Goal: Task Accomplishment & Management: Manage account settings

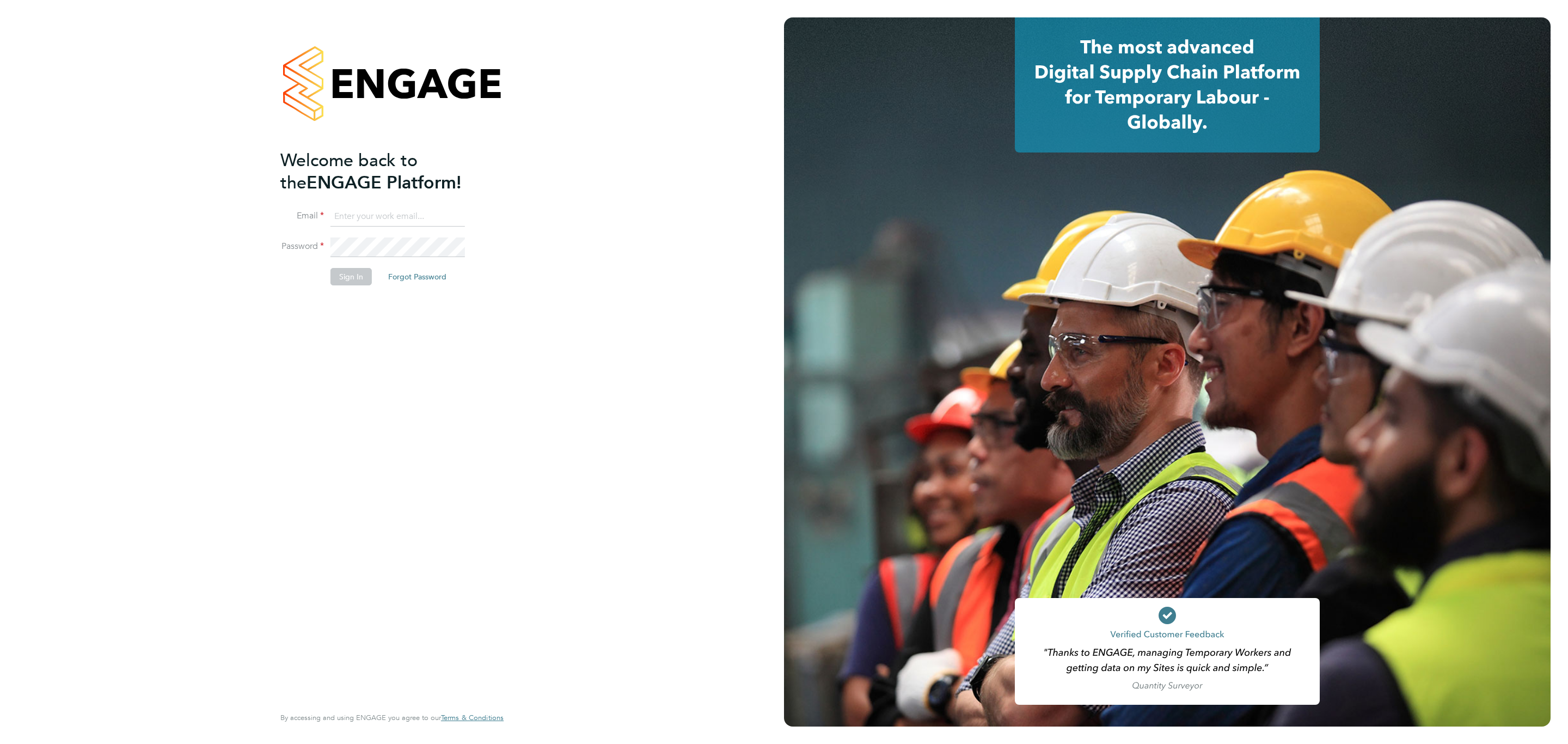
type input "[PERSON_NAME][EMAIL_ADDRESS][DOMAIN_NAME]"
click at [358, 281] on button "Sign In" at bounding box center [351, 276] width 42 height 17
click at [353, 290] on div "Sorry, we are having problems connecting to our services." at bounding box center [391, 372] width 784 height 744
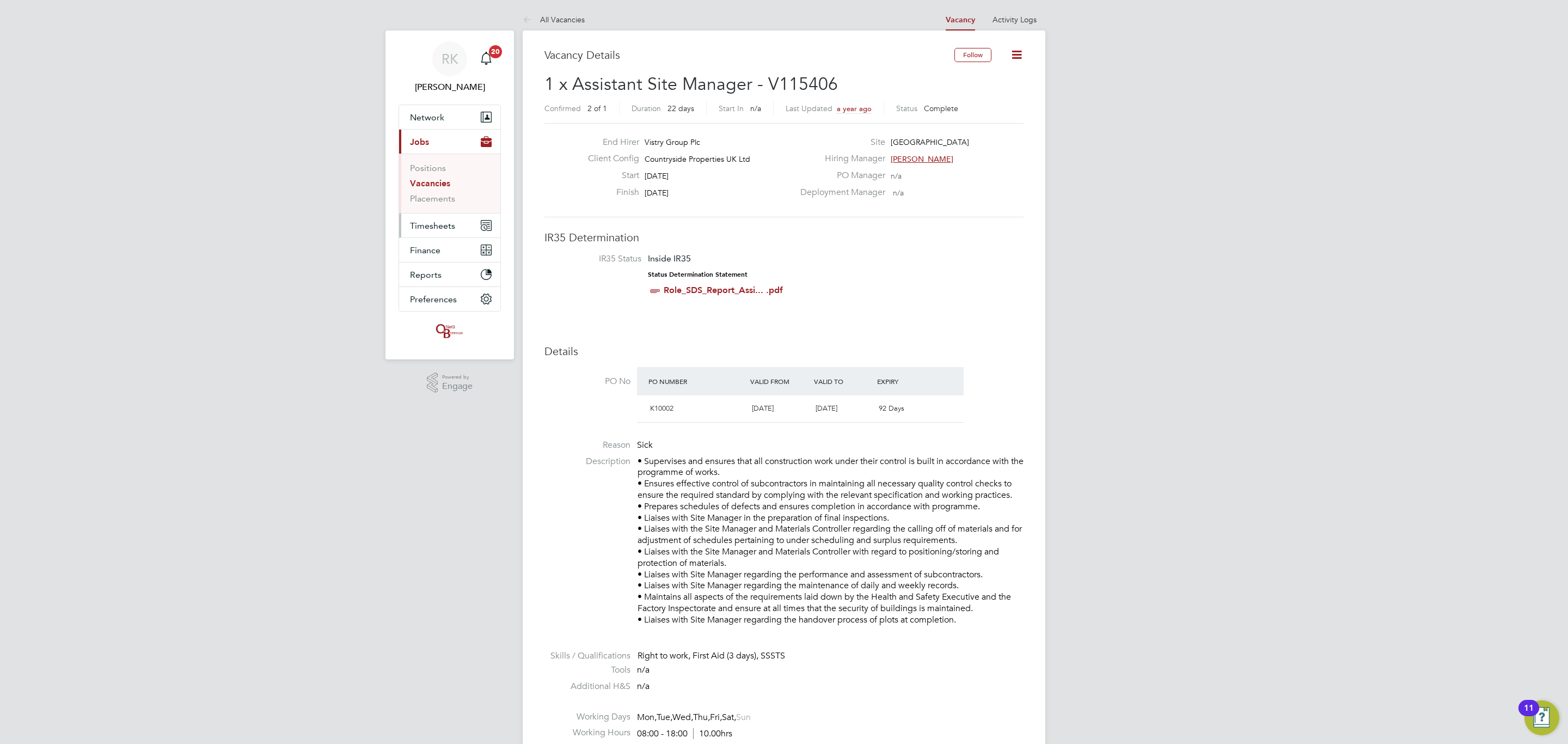
drag, startPoint x: 420, startPoint y: 228, endPoint x: 427, endPoint y: 234, distance: 9.2
click at [420, 228] on span "Timesheets" at bounding box center [433, 225] width 45 height 10
click at [437, 193] on link "Timesheets" at bounding box center [433, 192] width 45 height 10
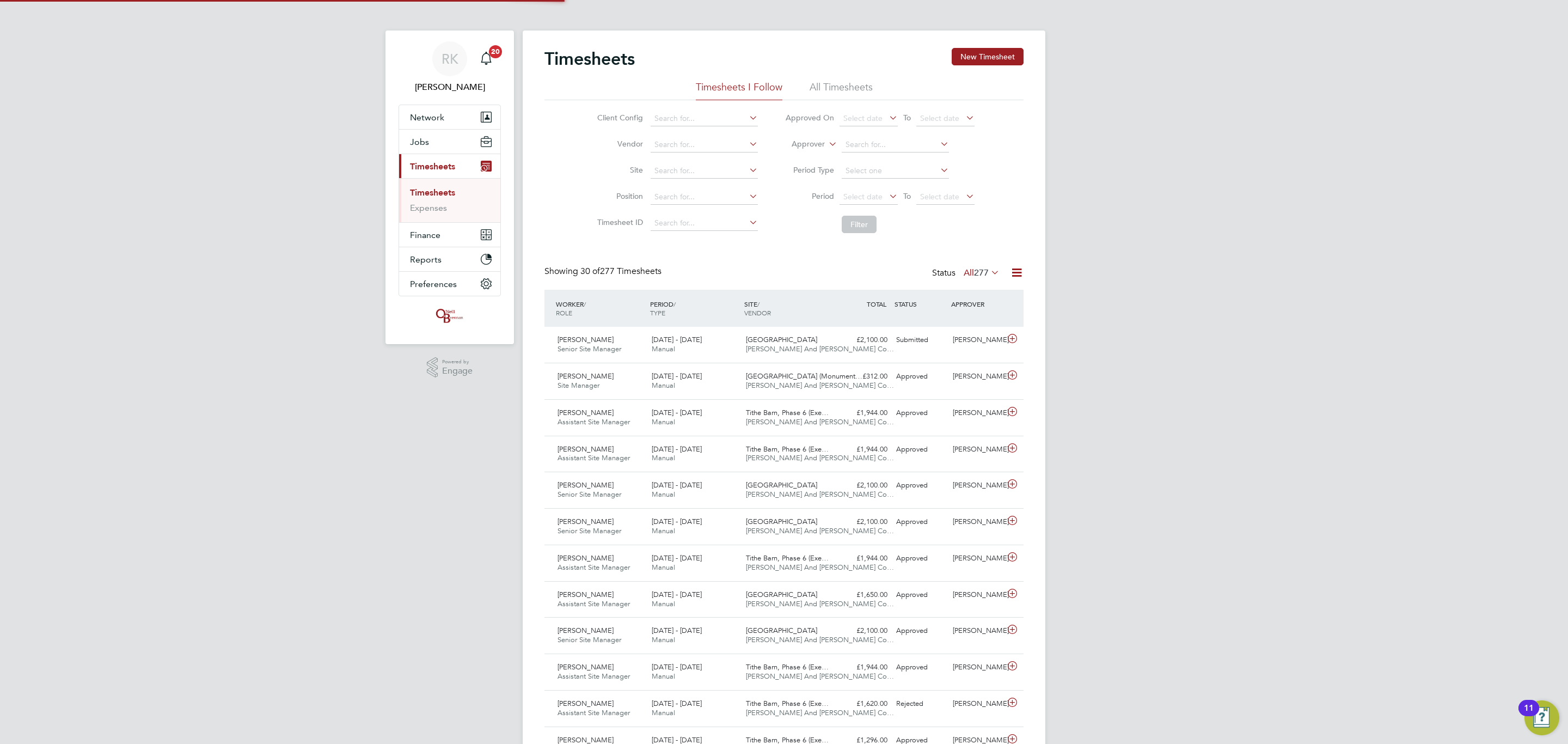
scroll to position [27, 95]
click at [871, 348] on div "£2,100.00 Submitted" at bounding box center [864, 340] width 56 height 18
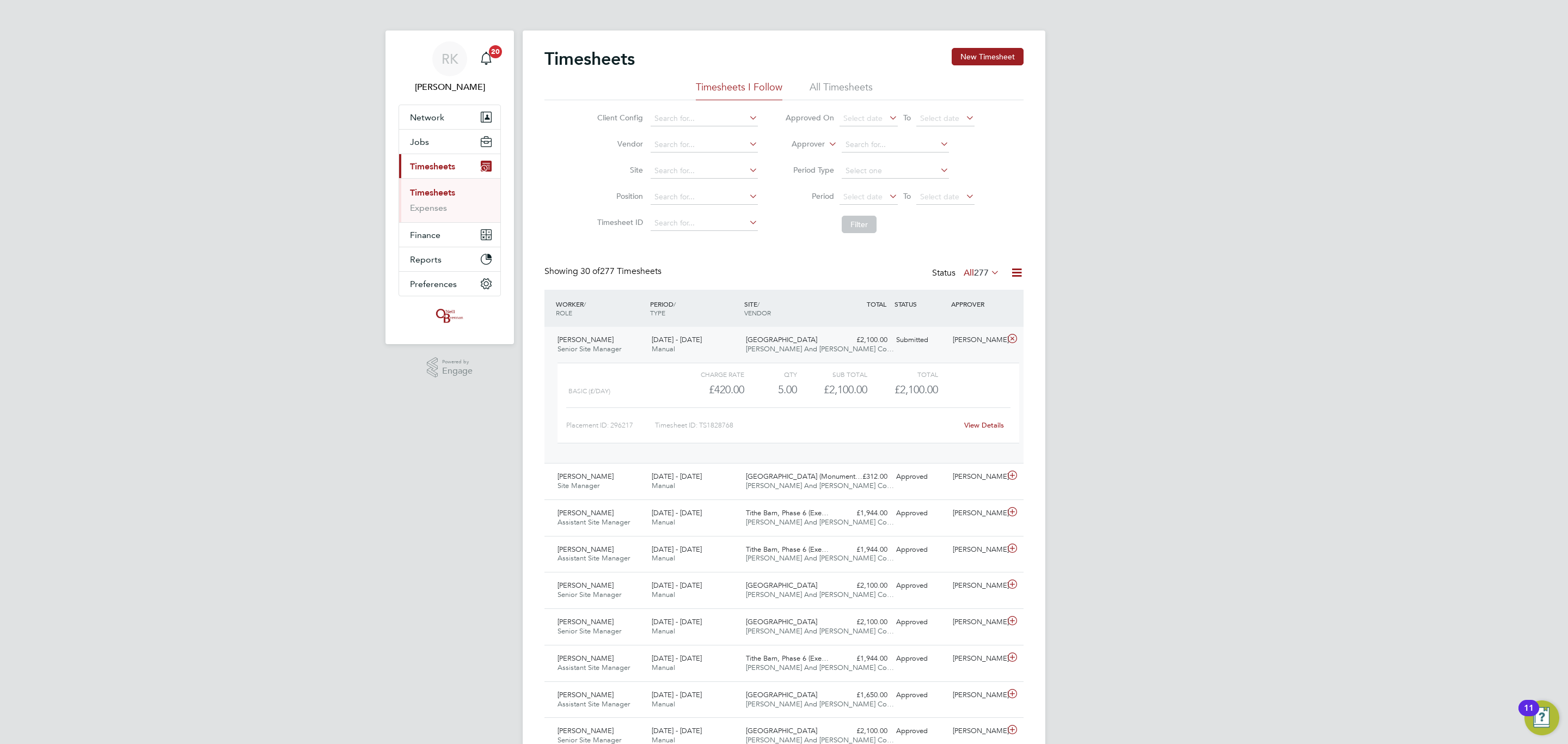
click at [978, 425] on link "View Details" at bounding box center [984, 425] width 40 height 9
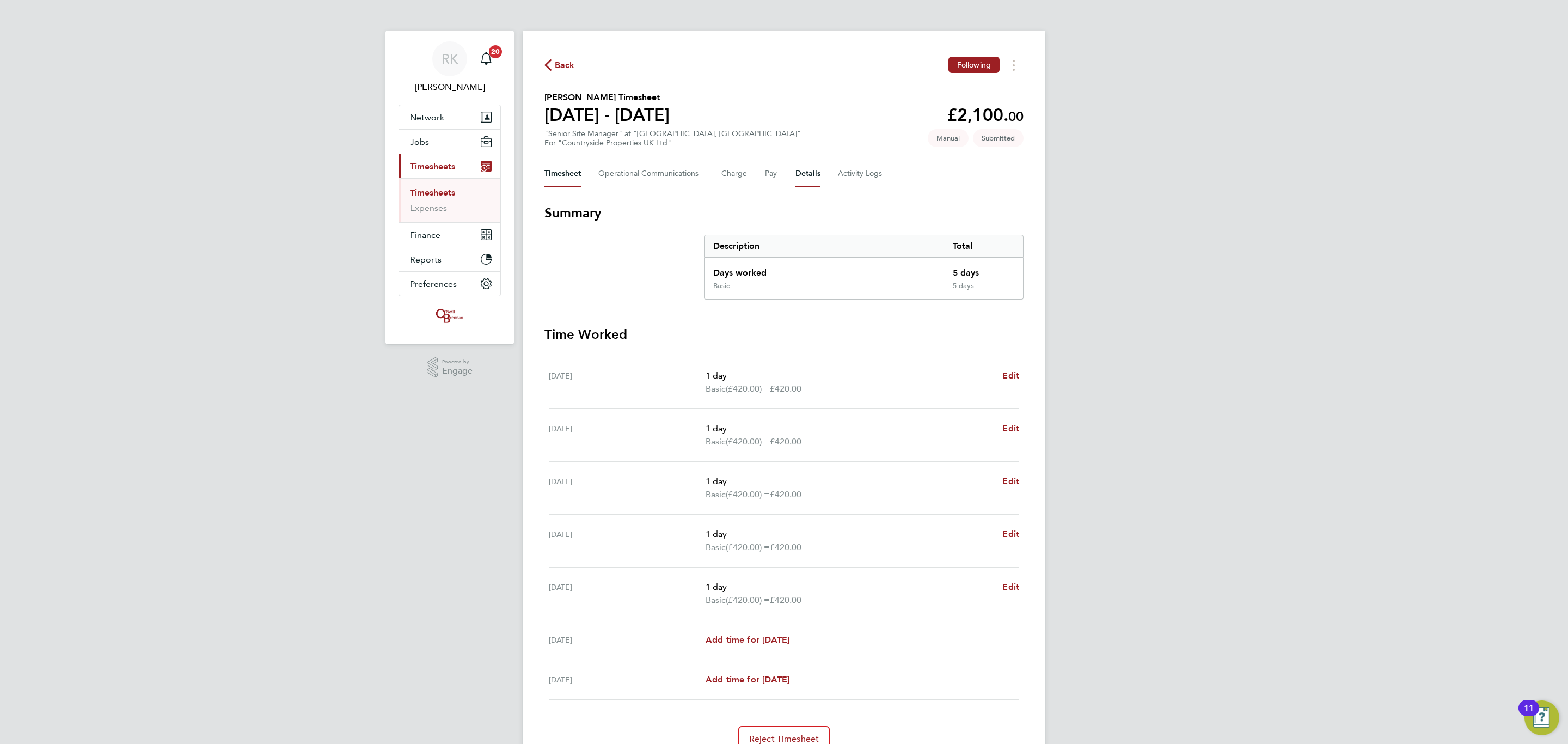
click at [812, 172] on button "Details" at bounding box center [808, 173] width 25 height 26
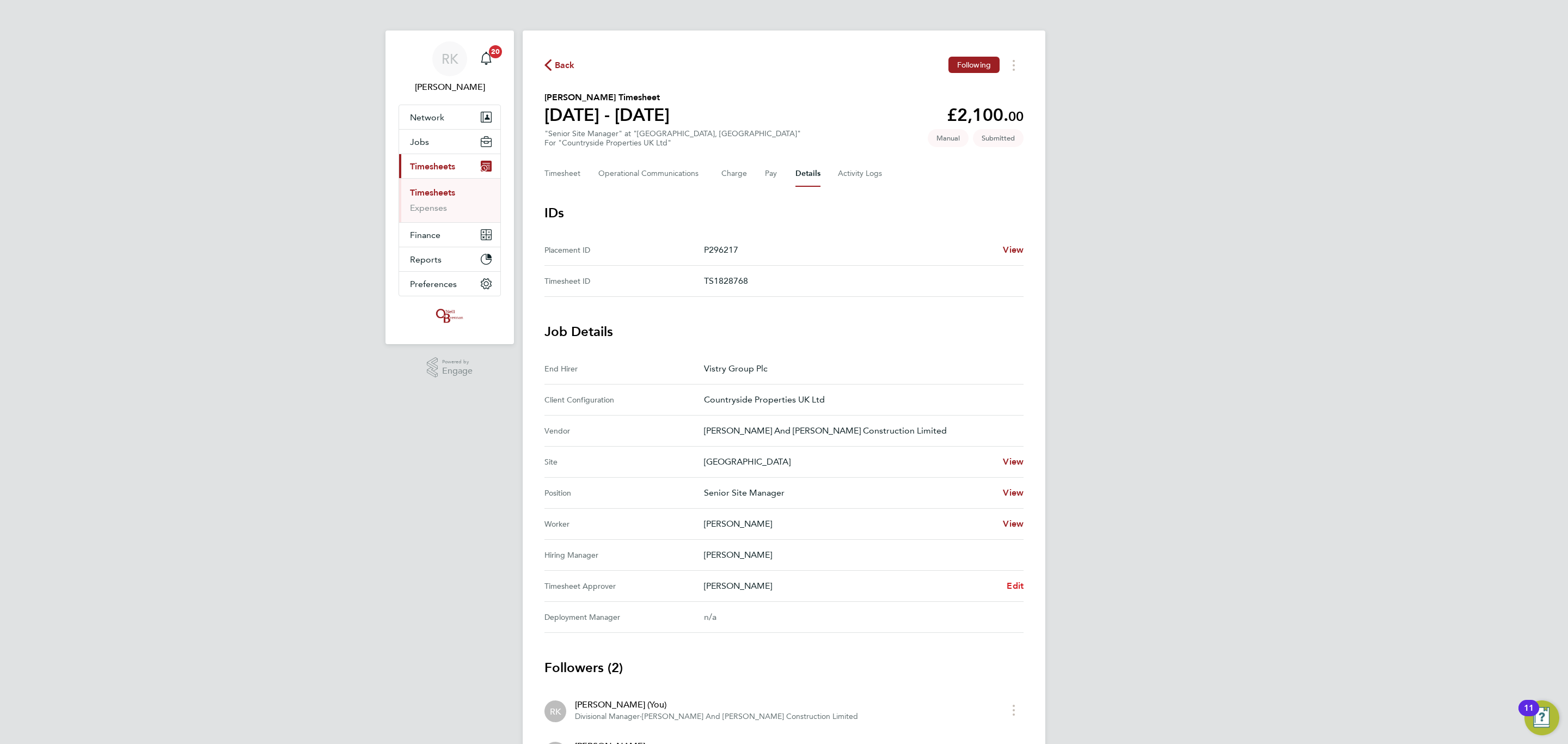
click at [1020, 586] on span "Edit" at bounding box center [1015, 585] width 17 height 10
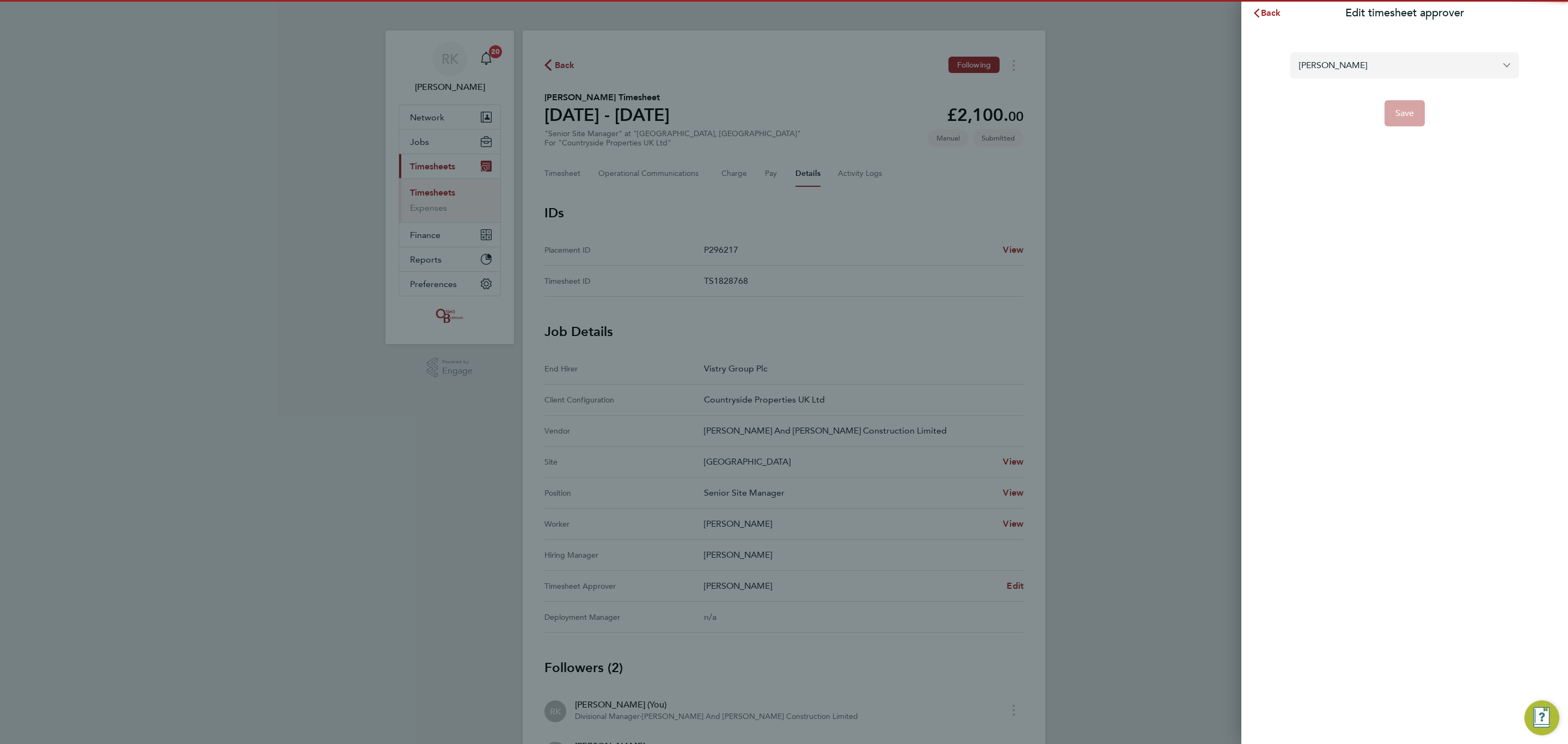
click at [1351, 67] on input "[PERSON_NAME]" at bounding box center [1404, 65] width 228 height 26
drag, startPoint x: 1353, startPoint y: 63, endPoint x: 1106, endPoint y: 54, distance: 247.2
click at [1111, 64] on div "Back Edit timesheet approver [PERSON_NAME] No results found Save" at bounding box center [784, 372] width 1568 height 744
drag, startPoint x: 1465, startPoint y: 65, endPoint x: 1477, endPoint y: 65, distance: 12.0
click at [1468, 65] on input "[PERSON_NAME]" at bounding box center [1404, 65] width 228 height 26
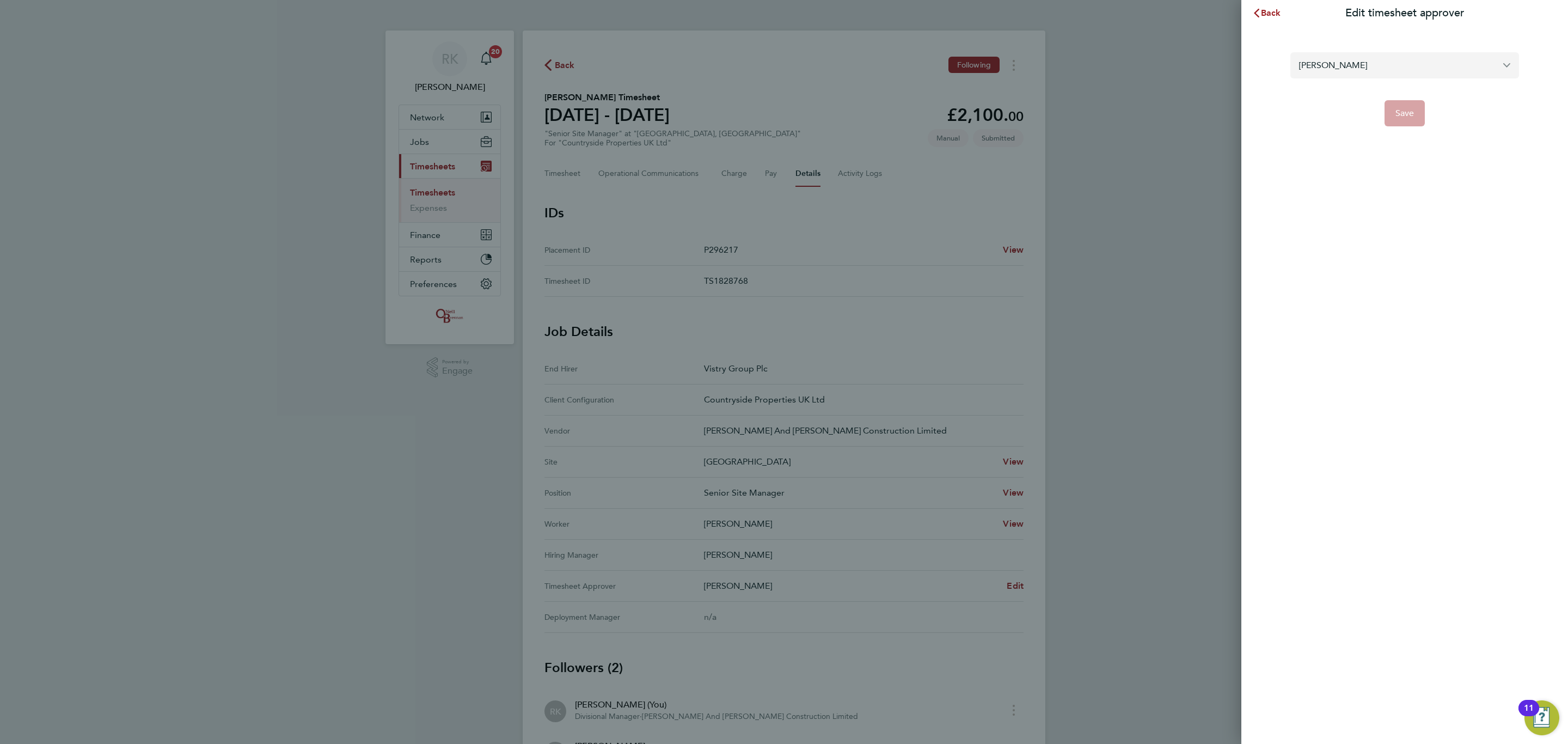
click at [1506, 65] on input "[PERSON_NAME]" at bounding box center [1404, 65] width 228 height 26
type input "[PERSON_NAME]"
click at [1257, 13] on icon "button" at bounding box center [1256, 13] width 9 height 9
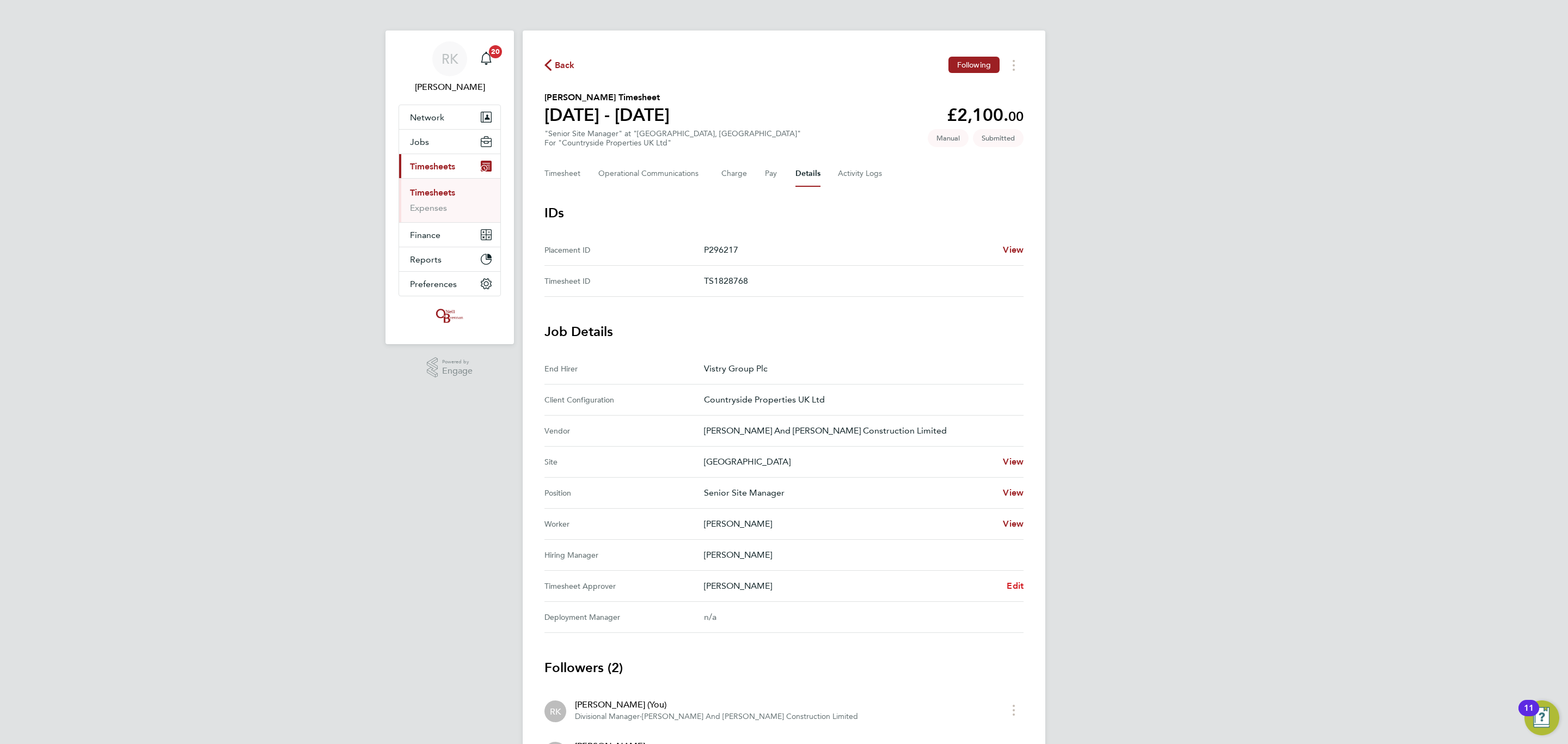
drag, startPoint x: 1005, startPoint y: 582, endPoint x: 1018, endPoint y: 586, distance: 13.6
click at [1006, 583] on div "[PERSON_NAME] Edit" at bounding box center [863, 585] width 319 height 13
click at [1018, 586] on span "Edit" at bounding box center [1015, 585] width 17 height 10
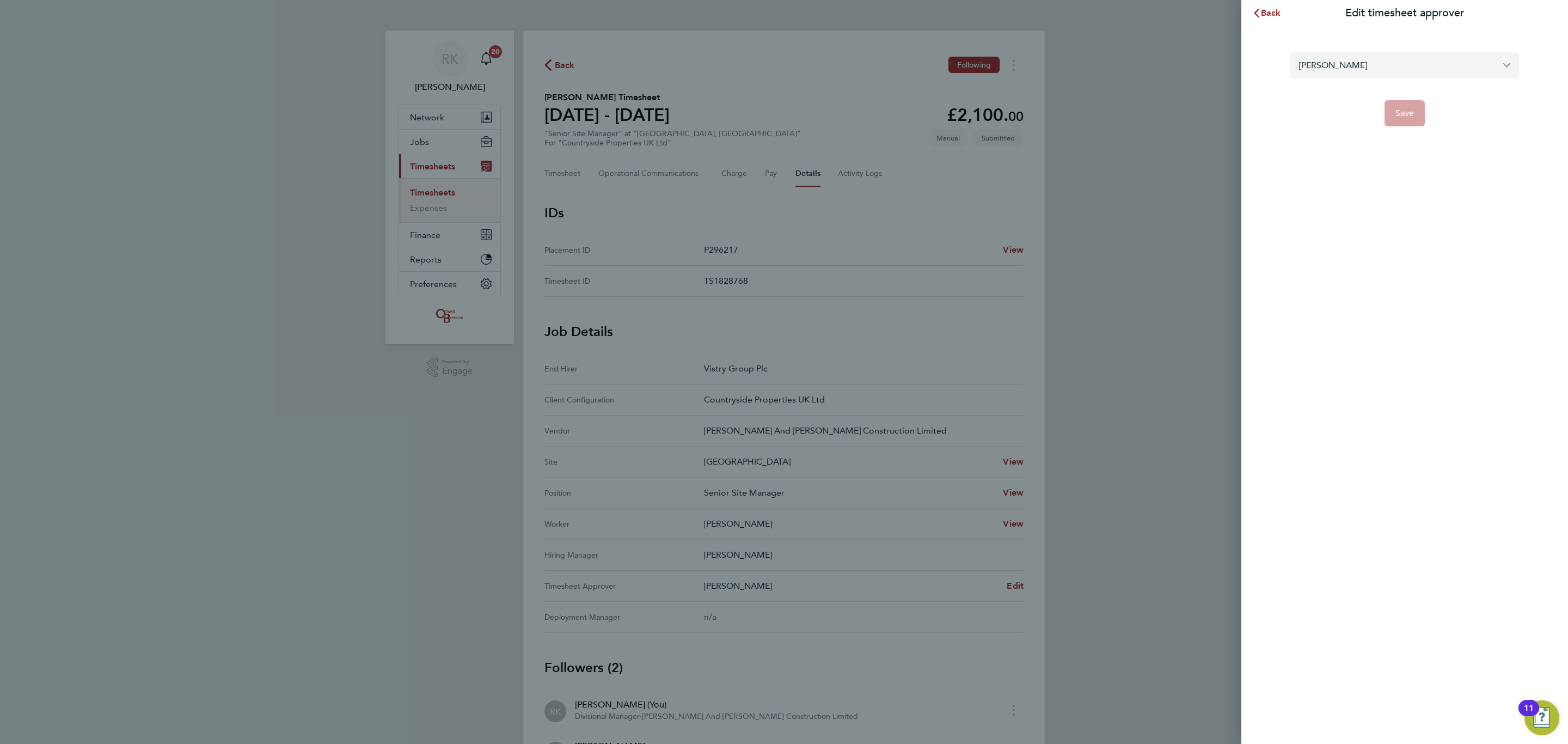
click at [1396, 71] on input "[PERSON_NAME]" at bounding box center [1404, 65] width 228 height 26
drag, startPoint x: 1449, startPoint y: 64, endPoint x: 1032, endPoint y: 71, distance: 417.1
click at [1032, 71] on div "Back Edit timesheet approver [PERSON_NAME] No results found Save" at bounding box center [784, 372] width 1568 height 744
type input "S"
click at [1509, 71] on input "[PERSON_NAME]" at bounding box center [1404, 65] width 228 height 26
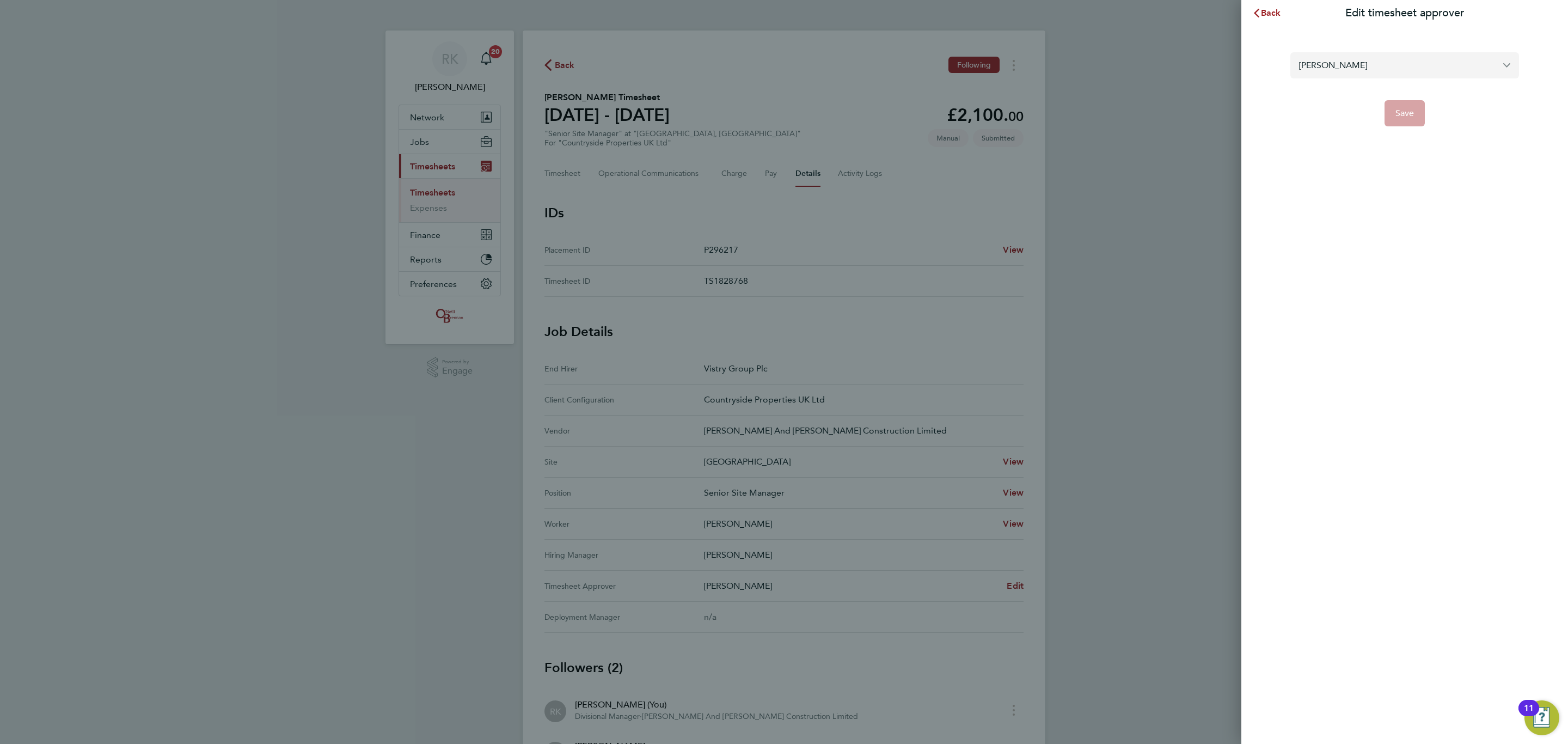
click at [1500, 65] on input "[PERSON_NAME]" at bounding box center [1404, 65] width 228 height 26
type input "[PERSON_NAME]"
click at [1264, 16] on span "Back" at bounding box center [1271, 13] width 20 height 10
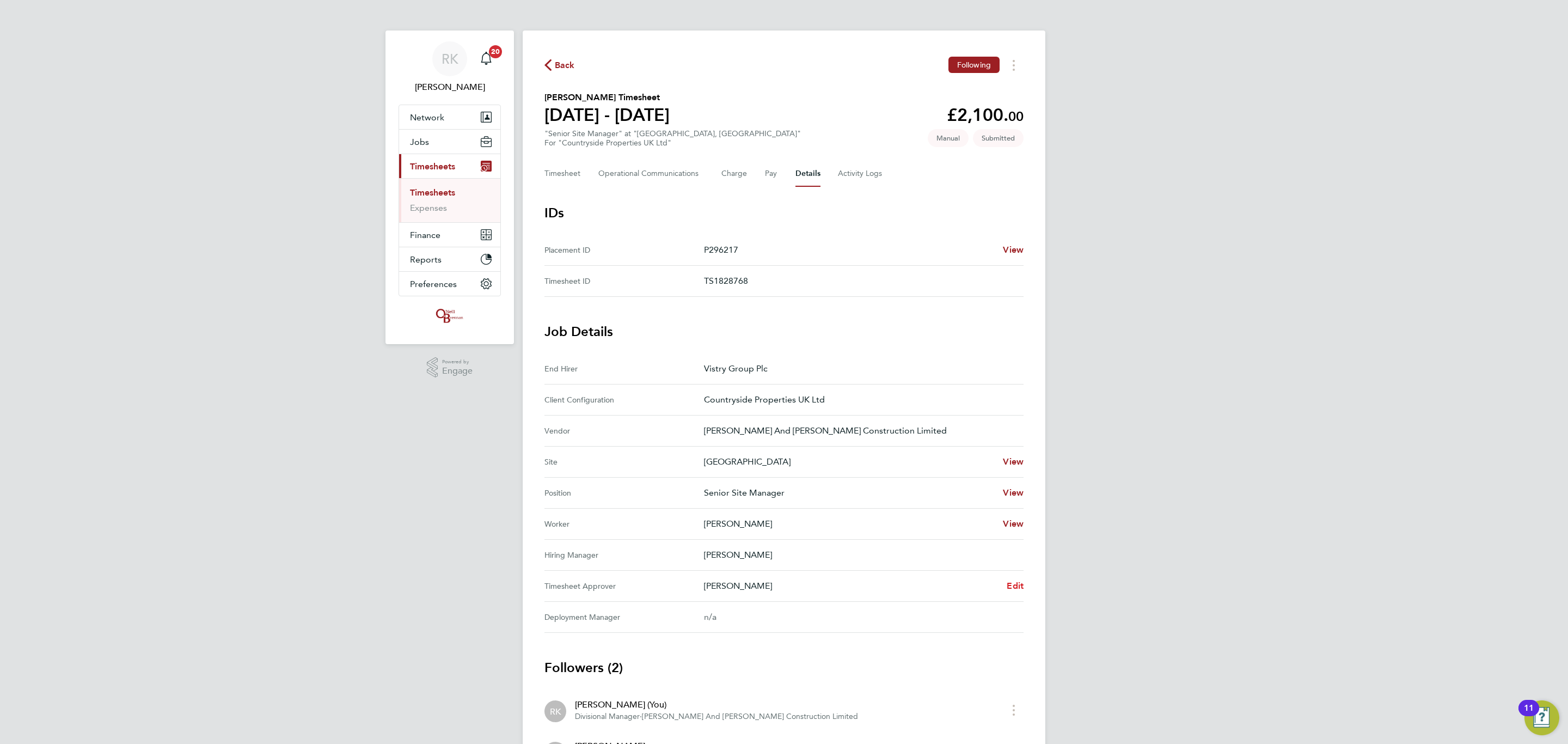
click at [1023, 585] on span "Edit" at bounding box center [1015, 585] width 17 height 10
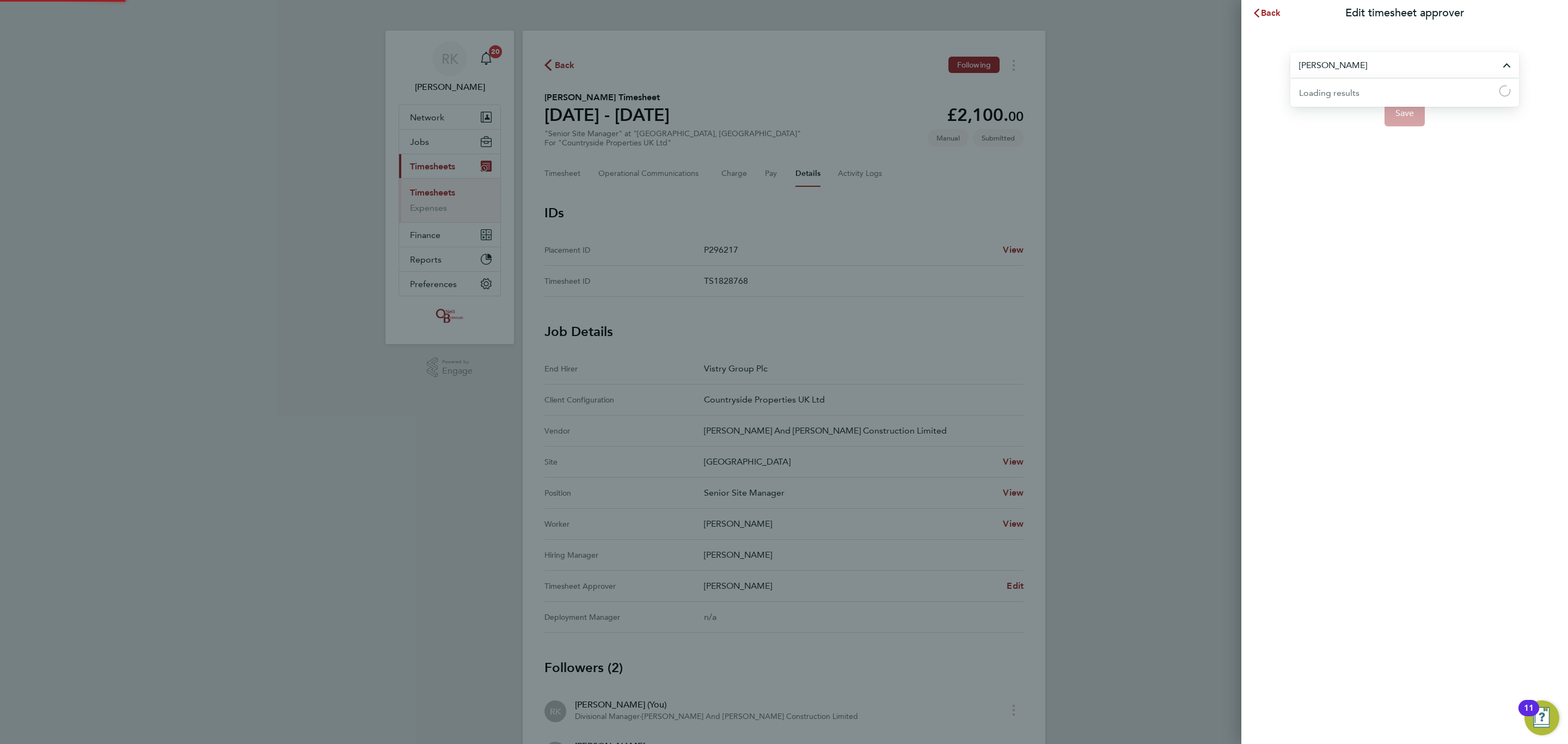
click at [1504, 59] on input "[PERSON_NAME]" at bounding box center [1404, 65] width 228 height 26
click at [1408, 253] on div "Back Edit timesheet approver [PERSON_NAME] No results found Save" at bounding box center [1404, 372] width 326 height 744
type input "[PERSON_NAME]"
click at [1008, 291] on div "Back Edit timesheet approver [PERSON_NAME] Save" at bounding box center [784, 372] width 1568 height 744
click at [1266, 17] on button "Back" at bounding box center [1266, 13] width 51 height 22
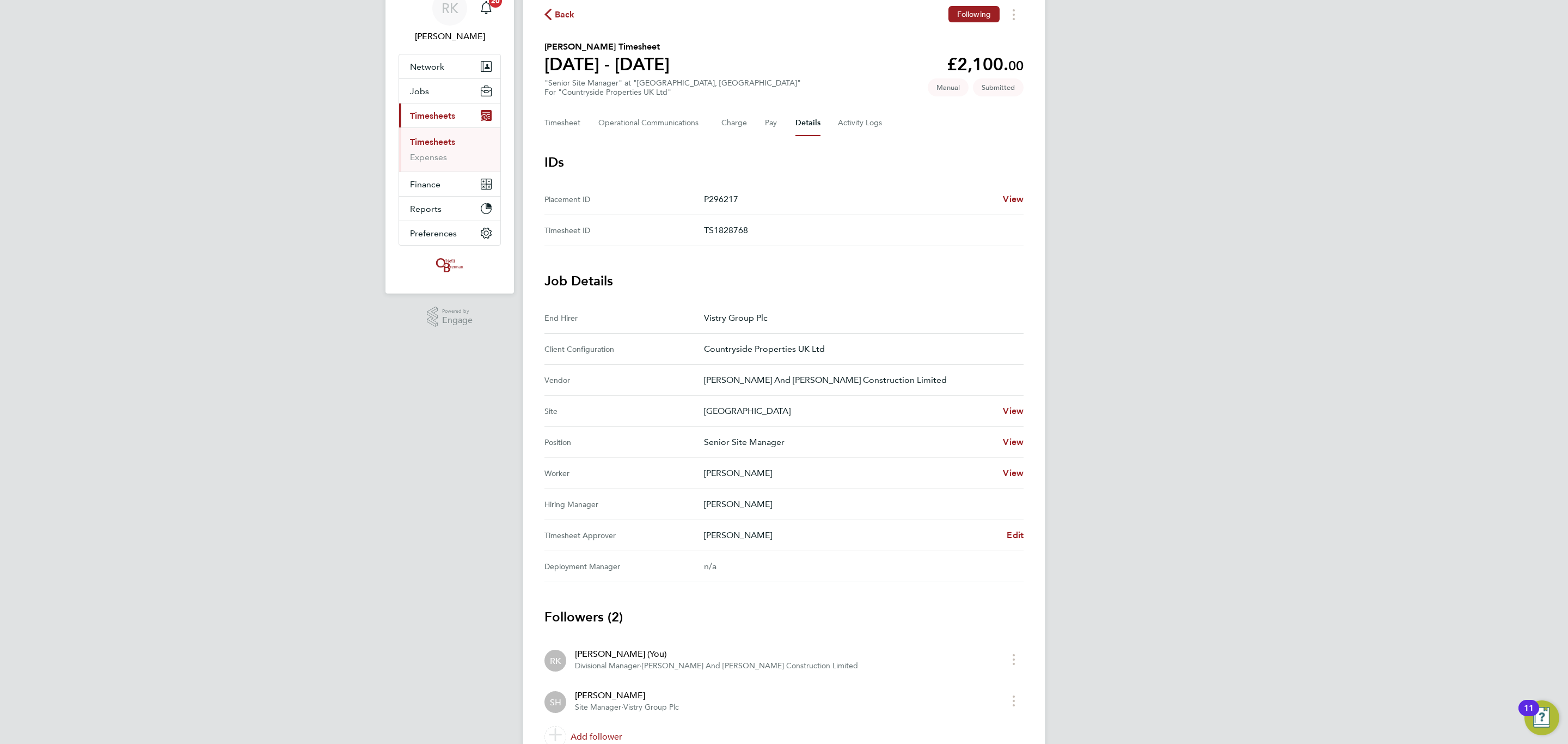
scroll to position [22, 0]
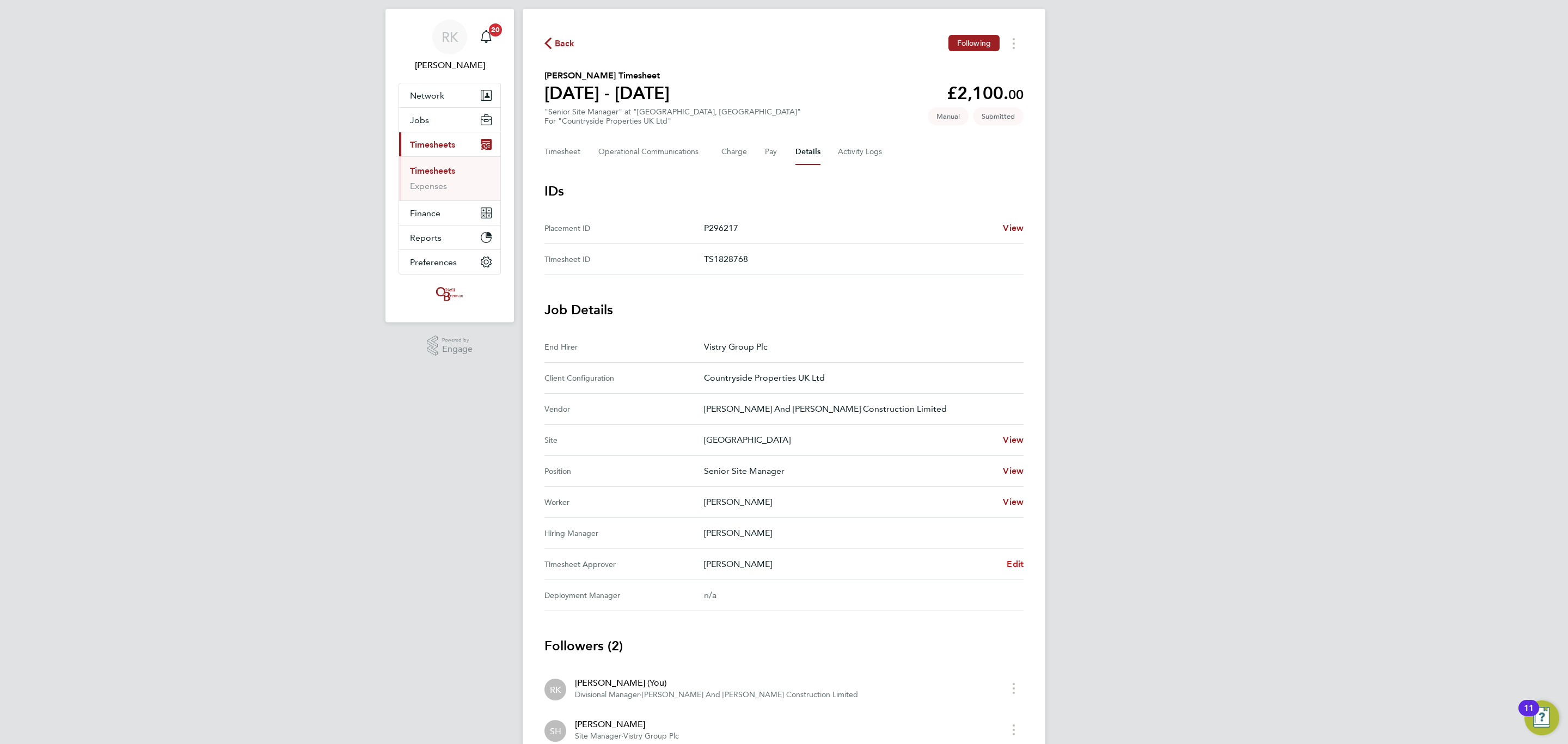
click at [1016, 565] on span "Edit" at bounding box center [1015, 563] width 17 height 10
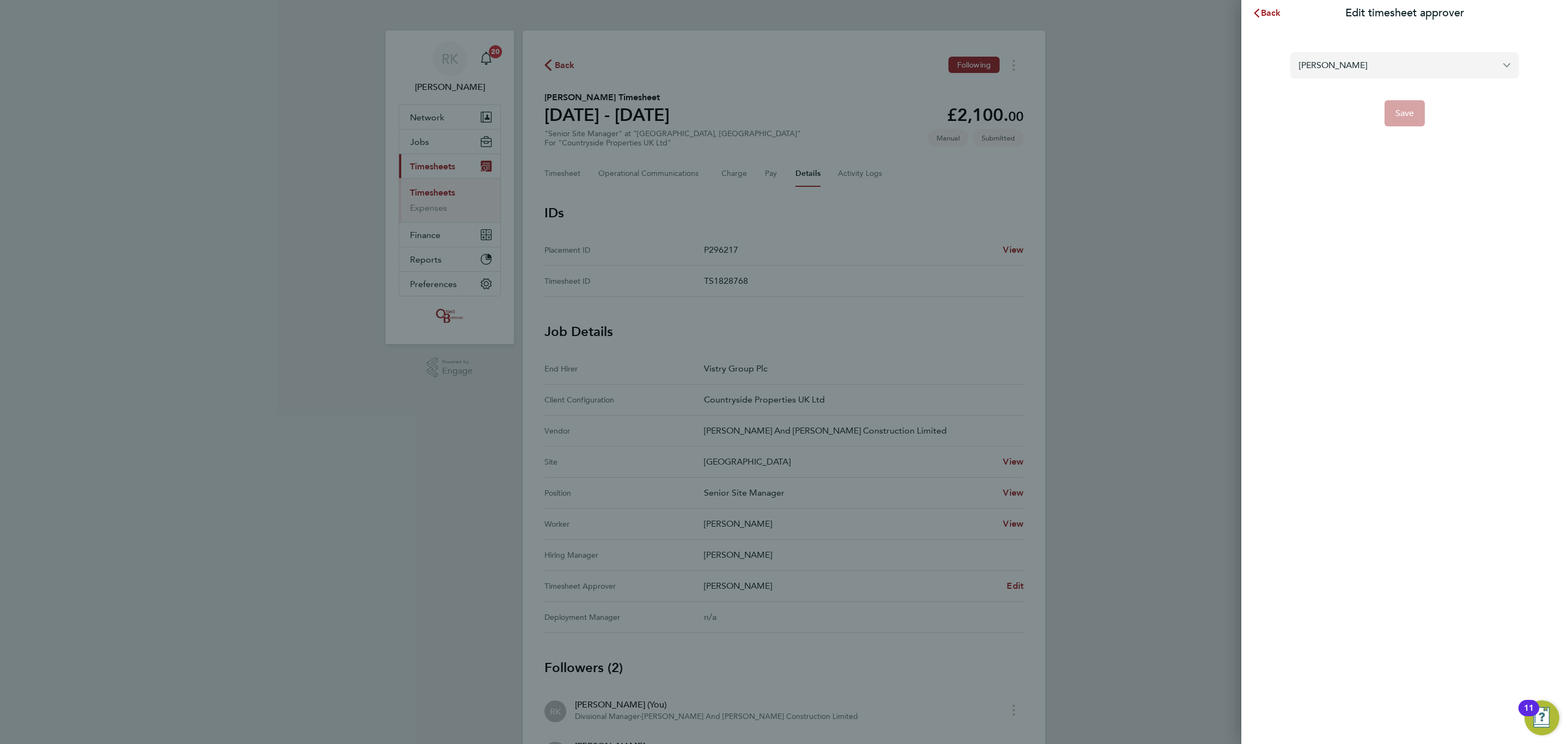
click at [1468, 62] on input "[PERSON_NAME]" at bounding box center [1404, 65] width 228 height 26
type input "k"
type input "d"
click at [1369, 66] on input "text" at bounding box center [1404, 65] width 228 height 26
click at [1509, 67] on input "text" at bounding box center [1404, 65] width 228 height 26
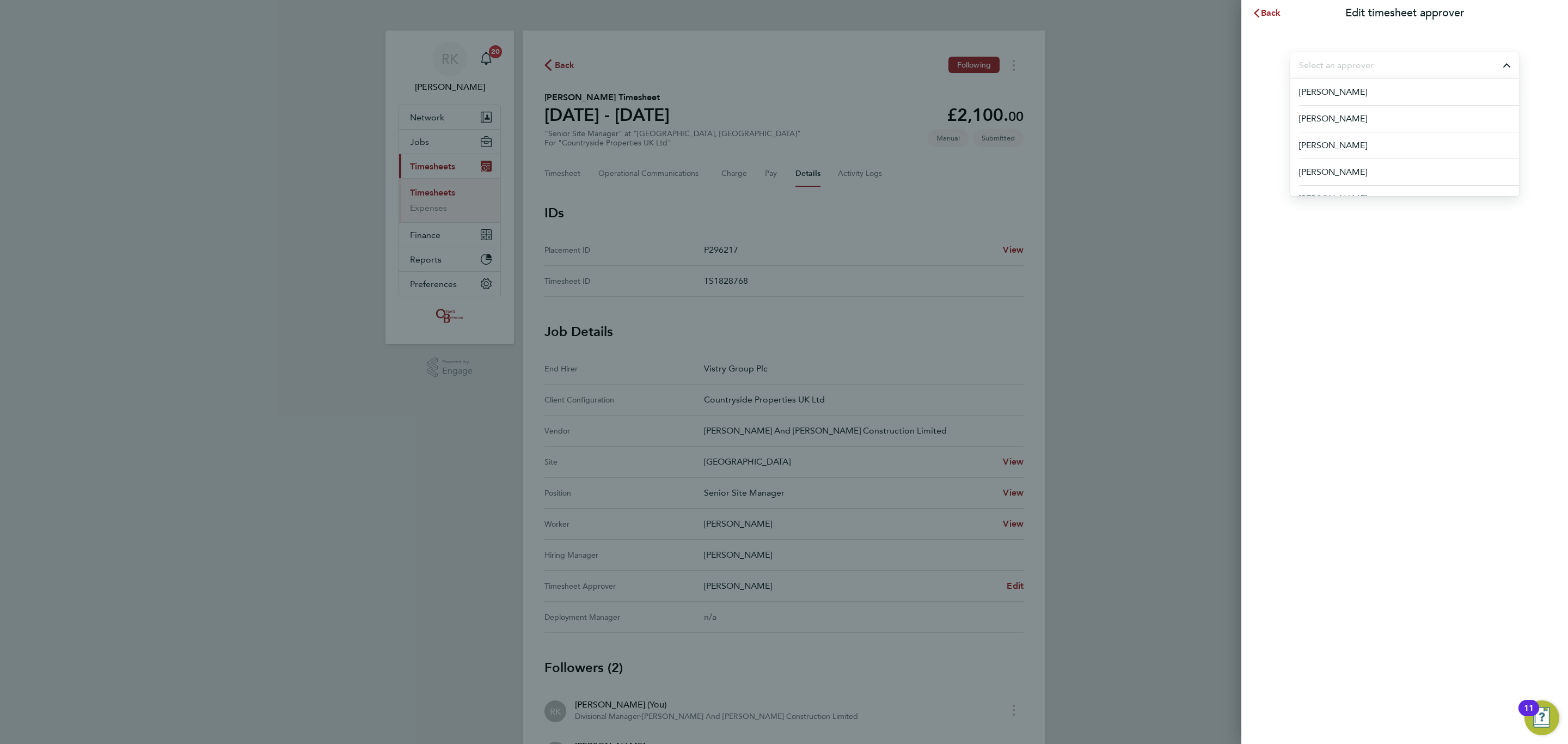
click at [1461, 62] on input "text" at bounding box center [1404, 65] width 228 height 26
click at [1438, 60] on input "text" at bounding box center [1404, 65] width 228 height 26
type input "j"
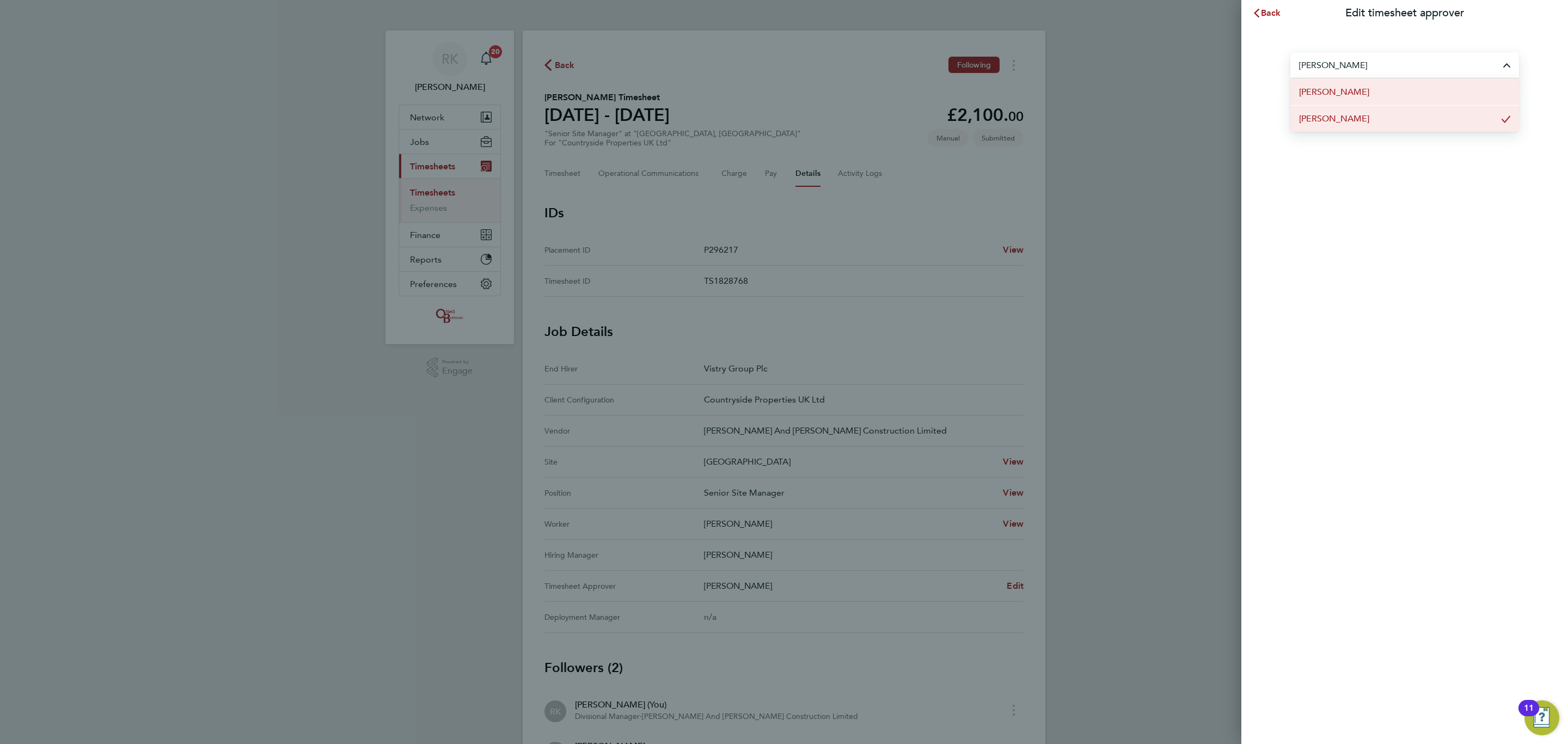
click at [1405, 100] on li "[PERSON_NAME]" at bounding box center [1404, 92] width 228 height 27
type input "[PERSON_NAME]"
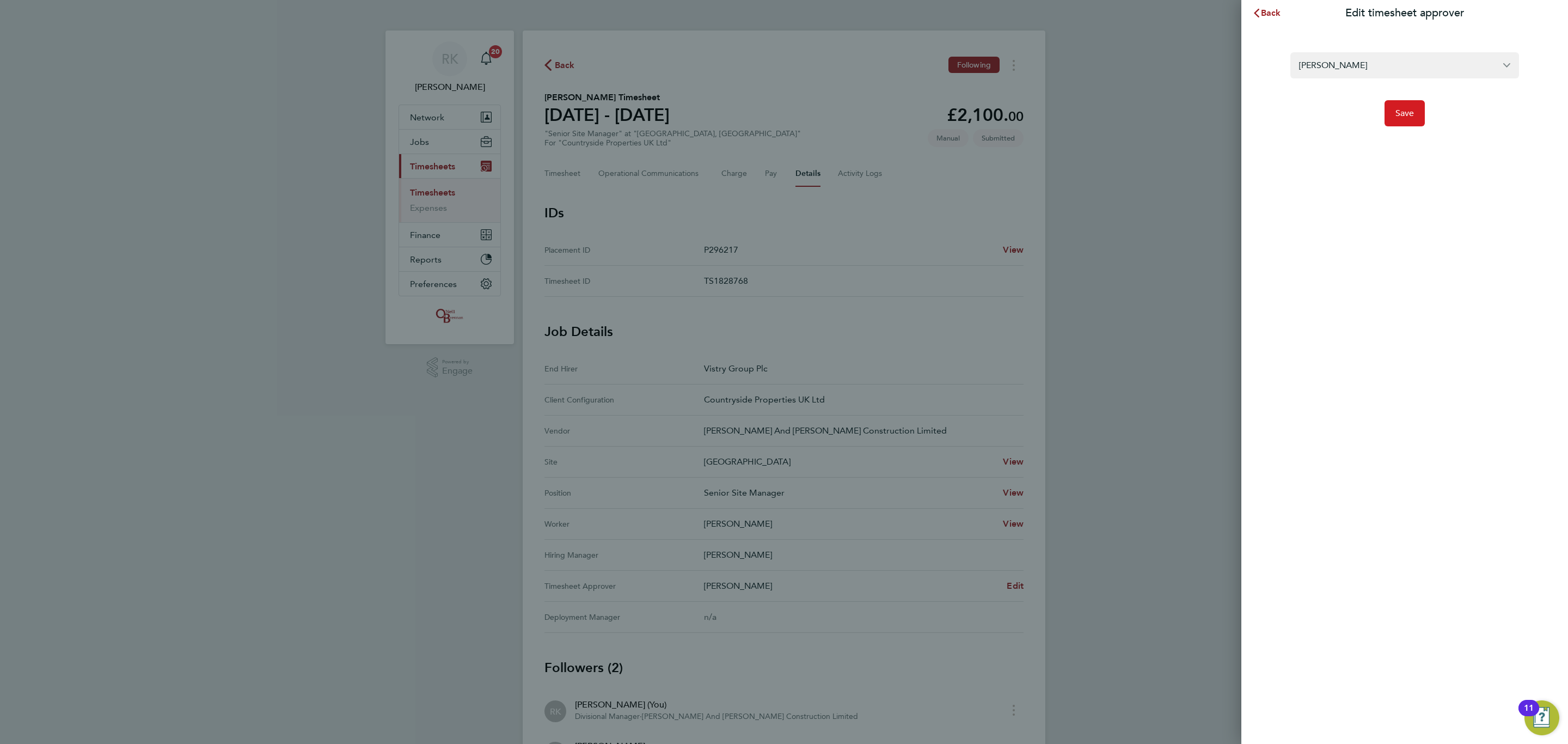
click at [1410, 119] on button "Save" at bounding box center [1405, 113] width 41 height 26
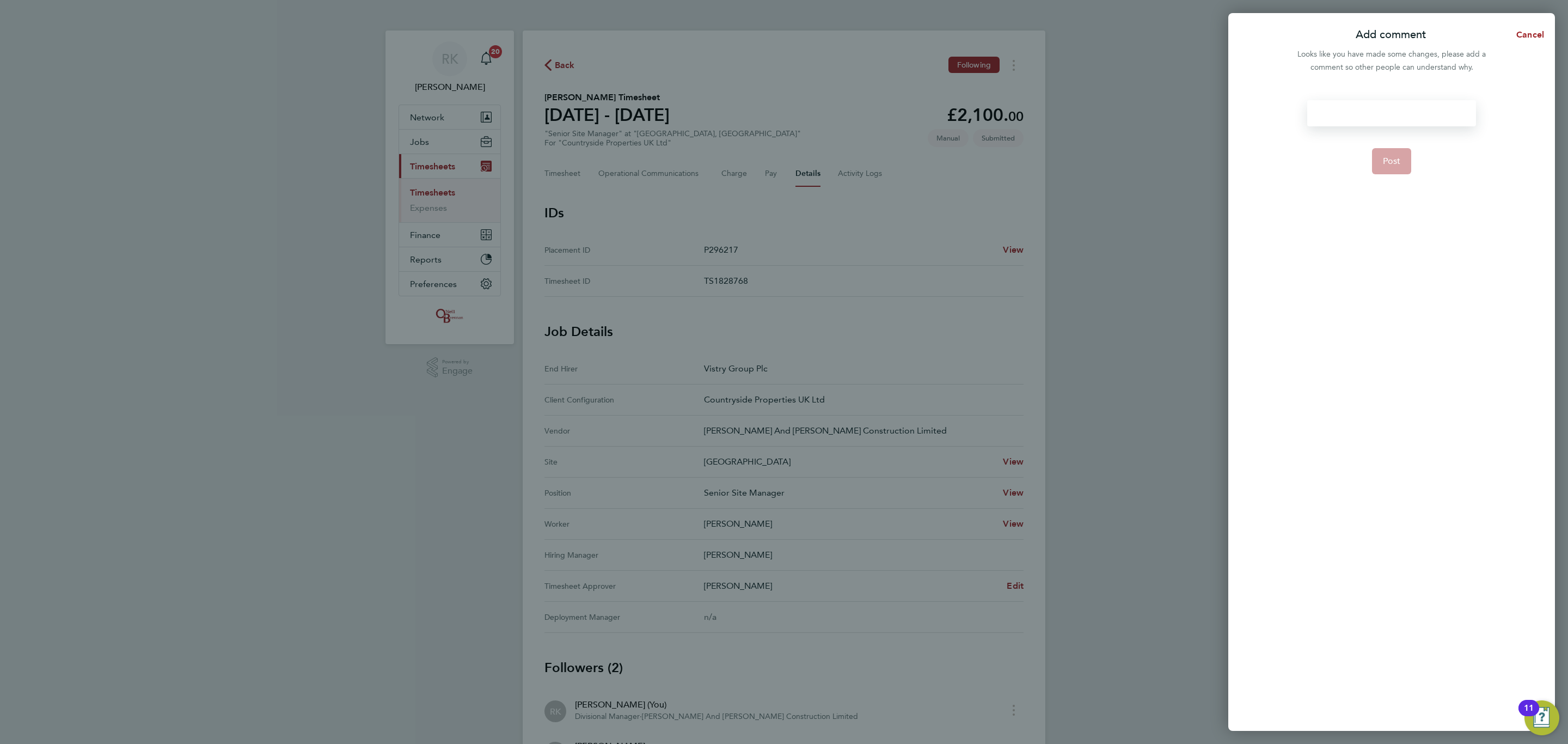
click at [1387, 100] on div at bounding box center [1391, 113] width 168 height 26
click at [1453, 268] on form ". Post" at bounding box center [1392, 306] width 177 height 412
click at [1394, 159] on span "Post" at bounding box center [1392, 161] width 18 height 11
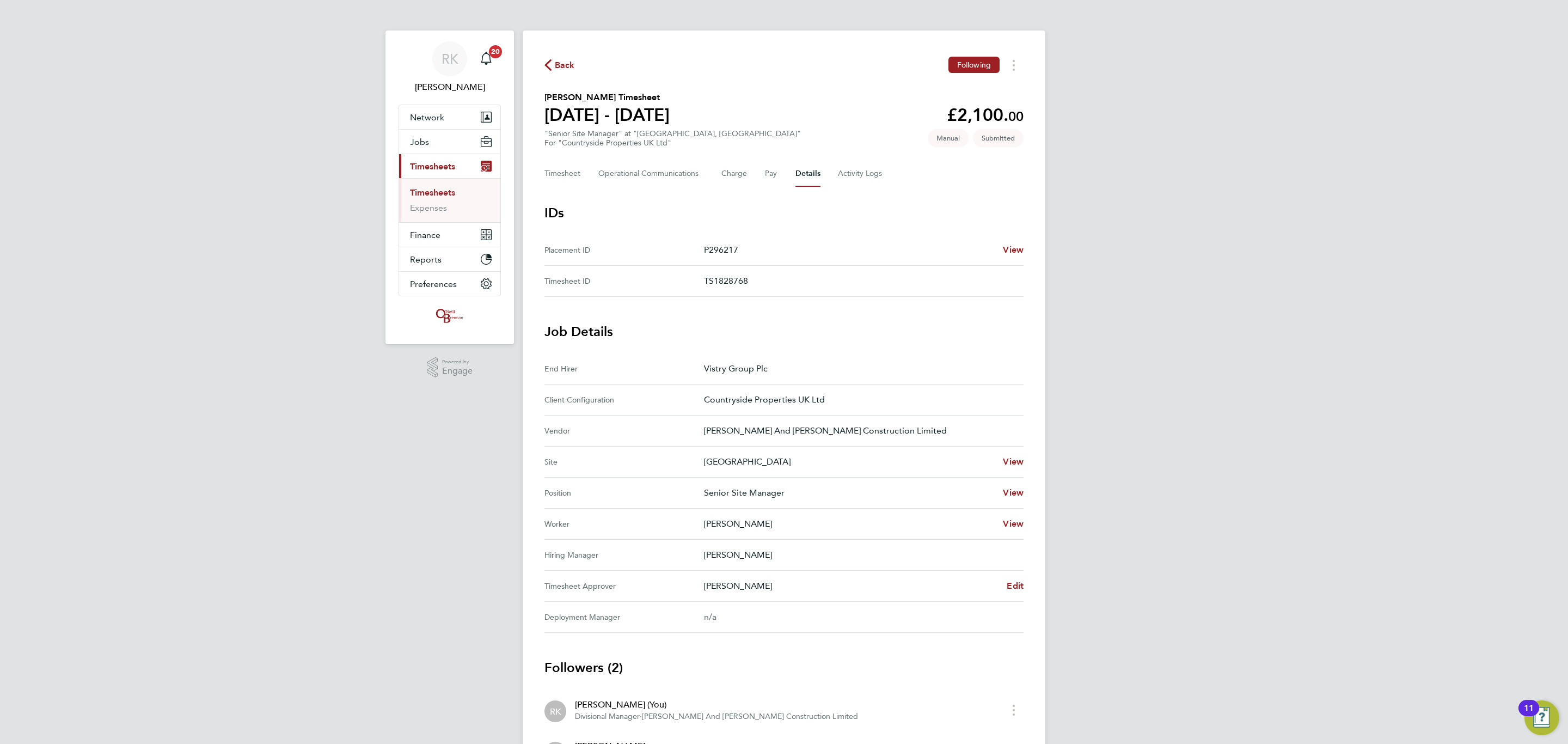
click at [353, 334] on div "[PERSON_NAME] [PERSON_NAME] Notifications 20 Applications: Network Team Members…" at bounding box center [784, 423] width 1568 height 846
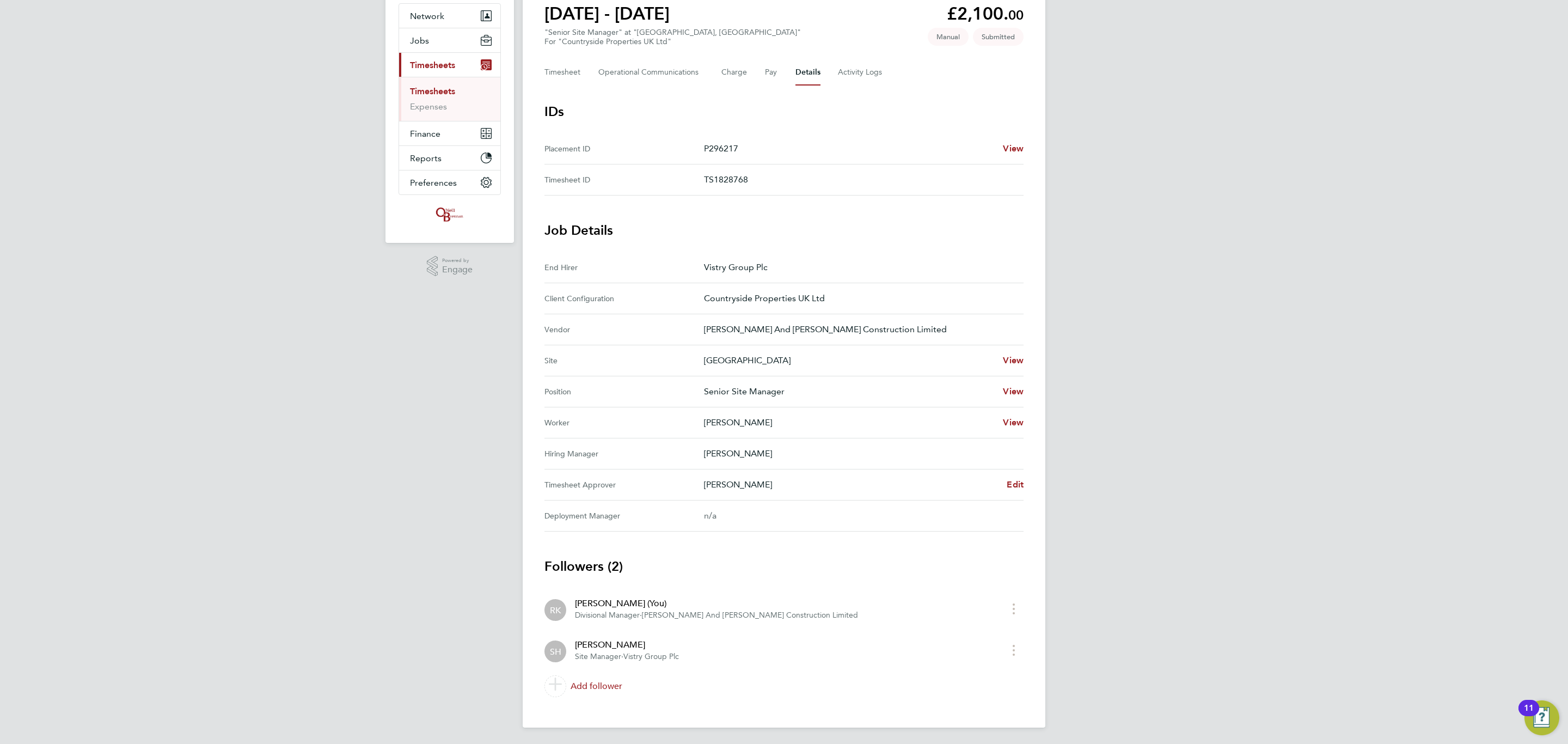
scroll to position [104, 0]
drag, startPoint x: 155, startPoint y: 239, endPoint x: 155, endPoint y: 206, distance: 33.0
click at [151, 239] on div "[PERSON_NAME] [PERSON_NAME] Notifications 20 Applications: Network Team Members…" at bounding box center [784, 321] width 1568 height 846
click at [178, 186] on div "[PERSON_NAME] [PERSON_NAME] Notifications 20 Applications: Network Team Members…" at bounding box center [784, 321] width 1568 height 846
click at [196, 152] on div "[PERSON_NAME] [PERSON_NAME] Notifications 20 Applications: Network Team Members…" at bounding box center [784, 321] width 1568 height 846
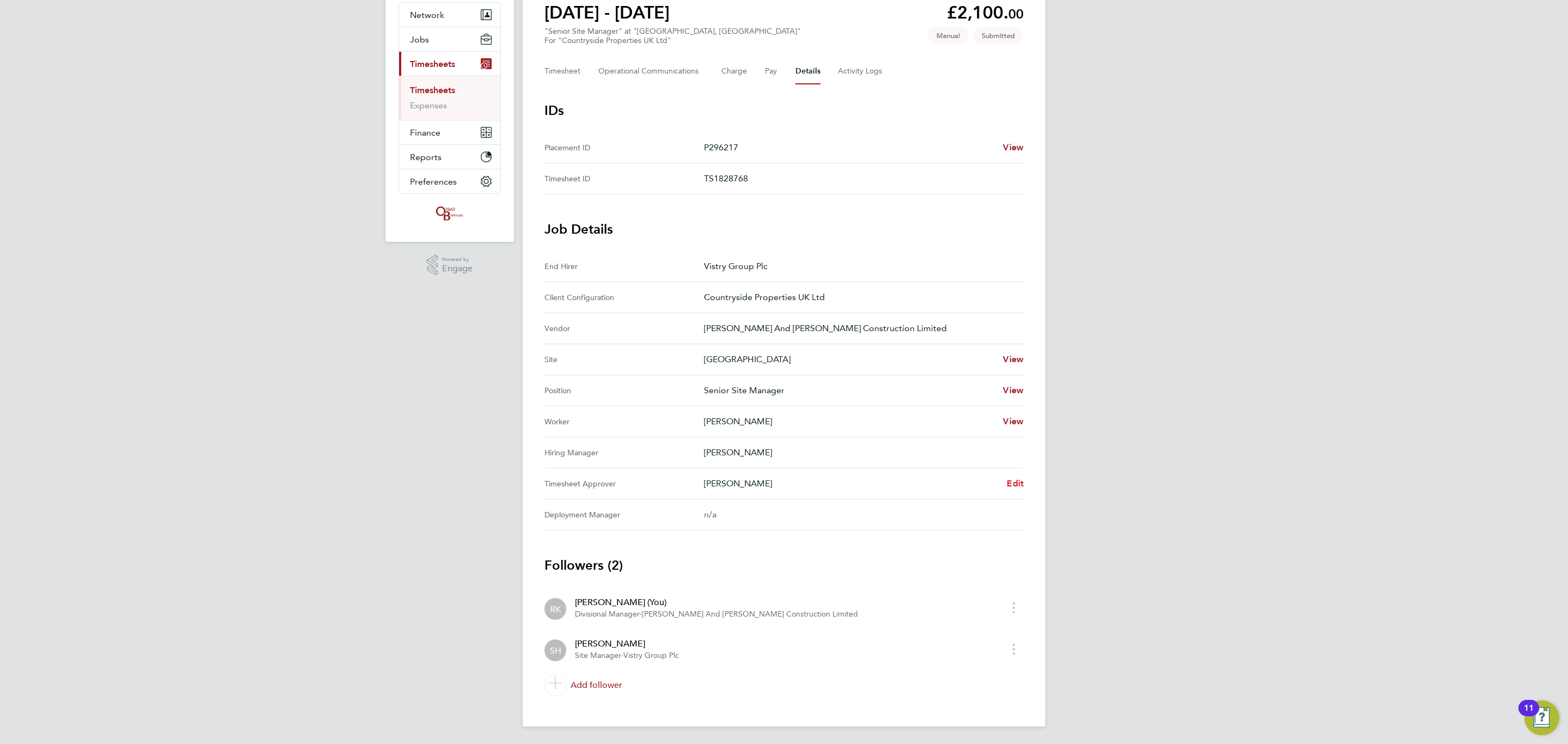
click at [1015, 480] on span "Edit" at bounding box center [1015, 483] width 17 height 10
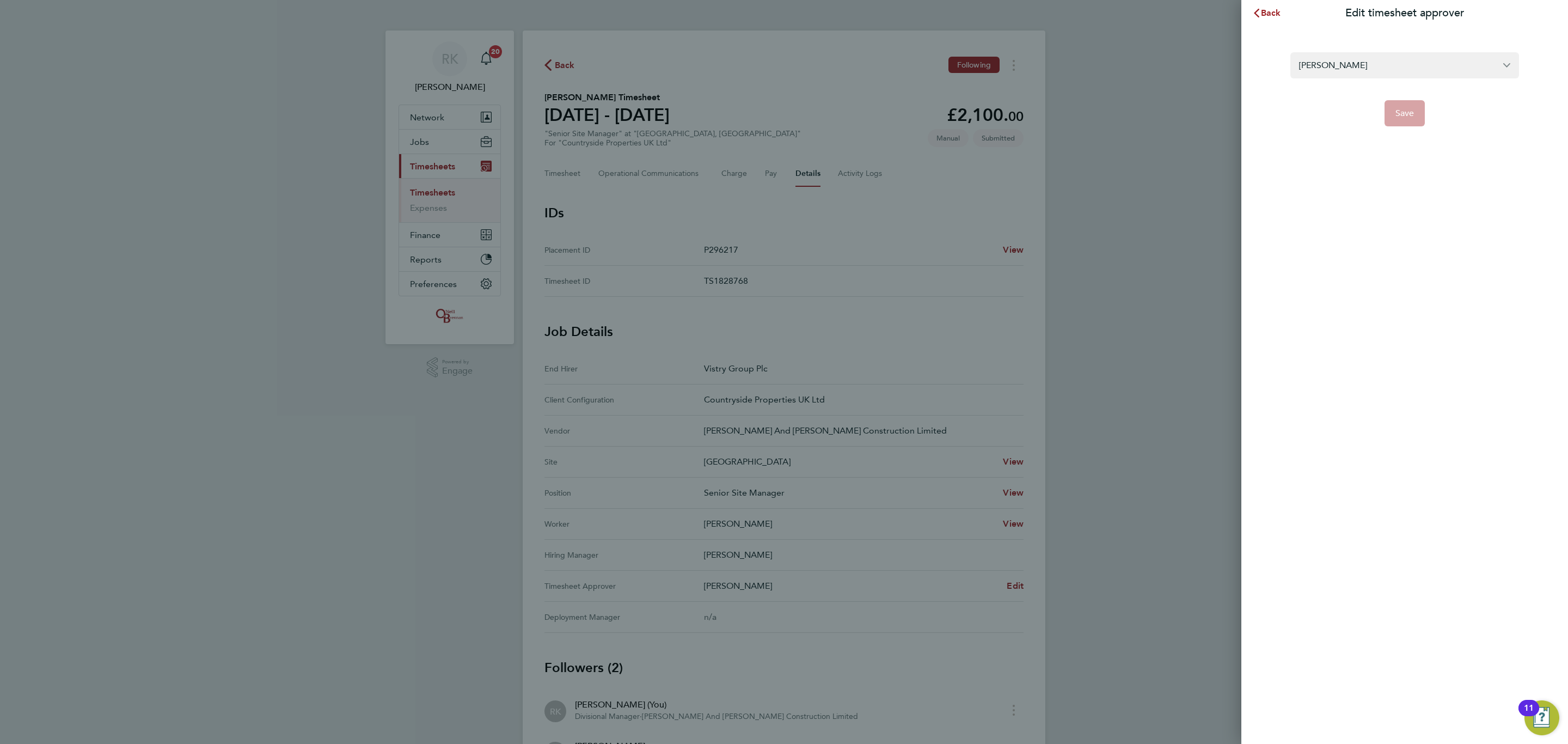
click at [451, 451] on div "Back Edit timesheet approver [PERSON_NAME] Save" at bounding box center [784, 372] width 1568 height 744
click at [1264, 13] on span "Back" at bounding box center [1271, 13] width 20 height 10
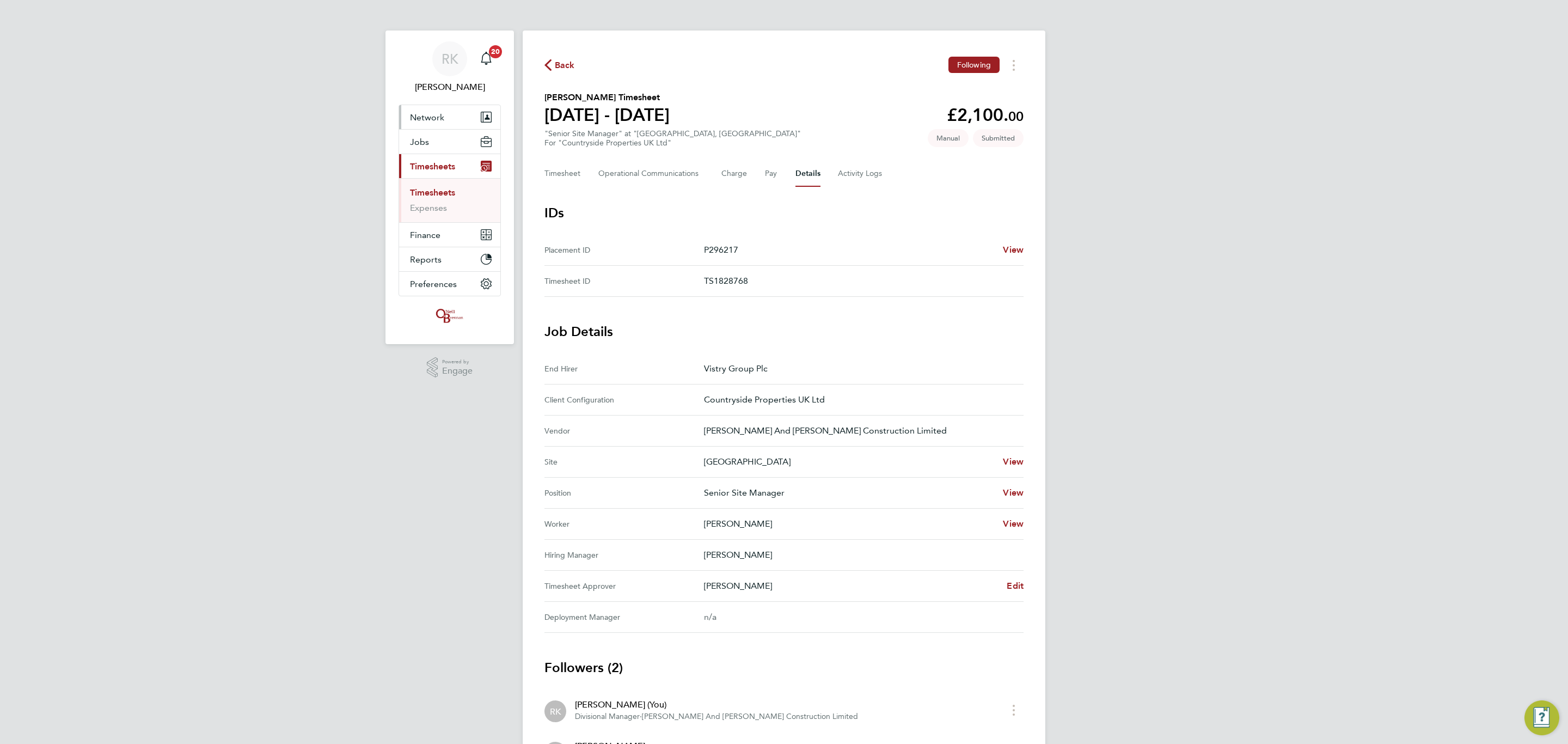
click at [427, 112] on span "Network" at bounding box center [427, 117] width 35 height 10
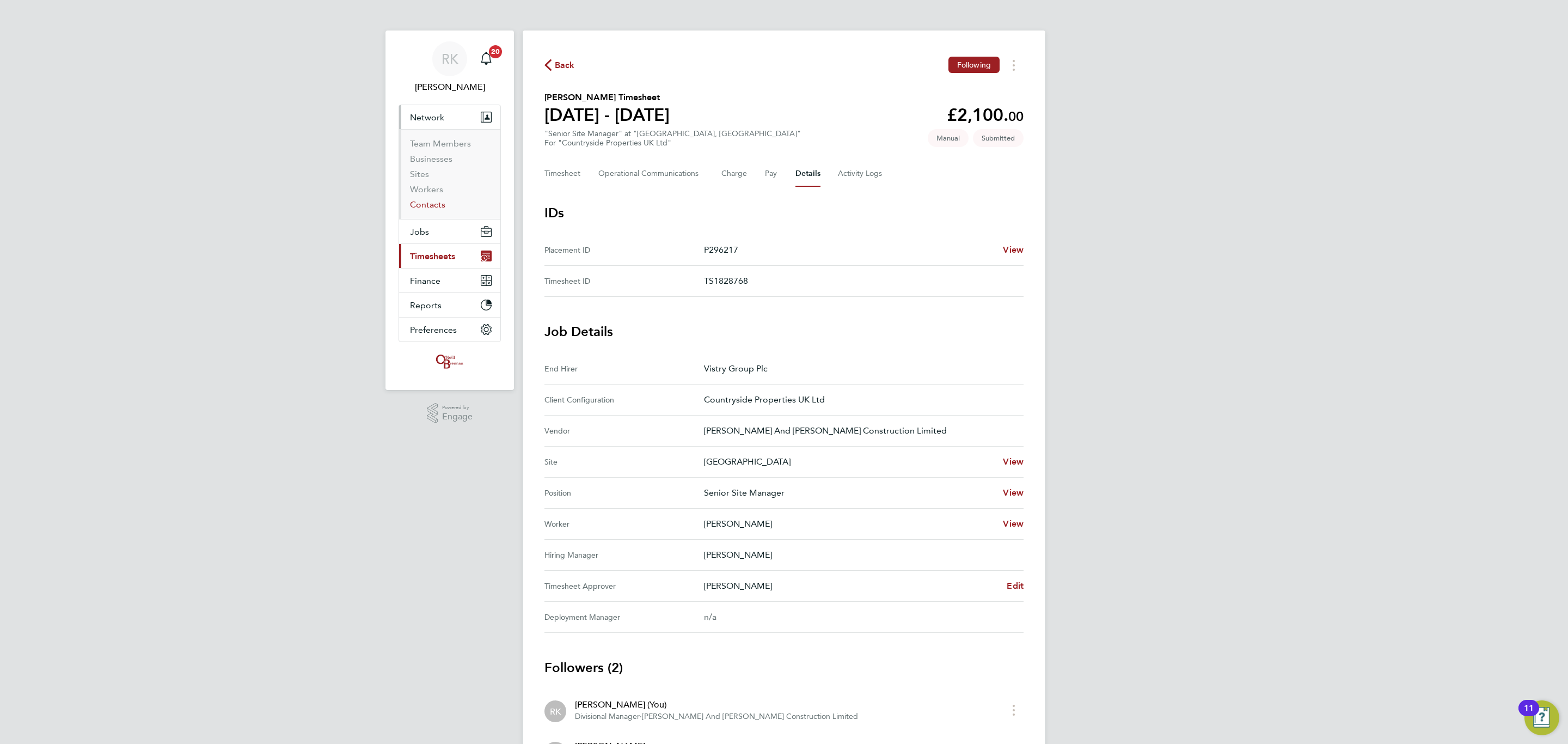
click at [438, 209] on link "Contacts" at bounding box center [427, 204] width 35 height 10
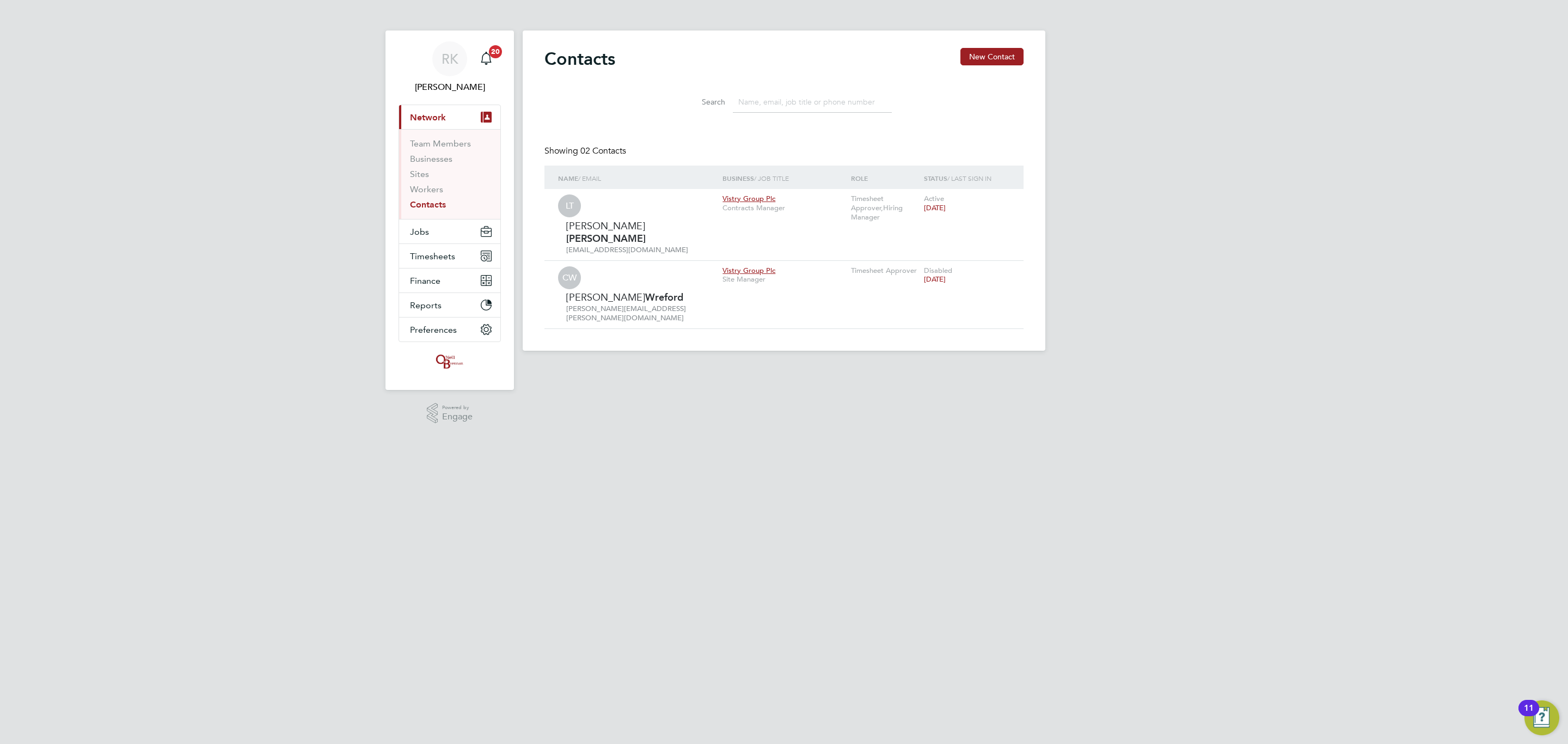
click at [796, 97] on input at bounding box center [812, 102] width 159 height 21
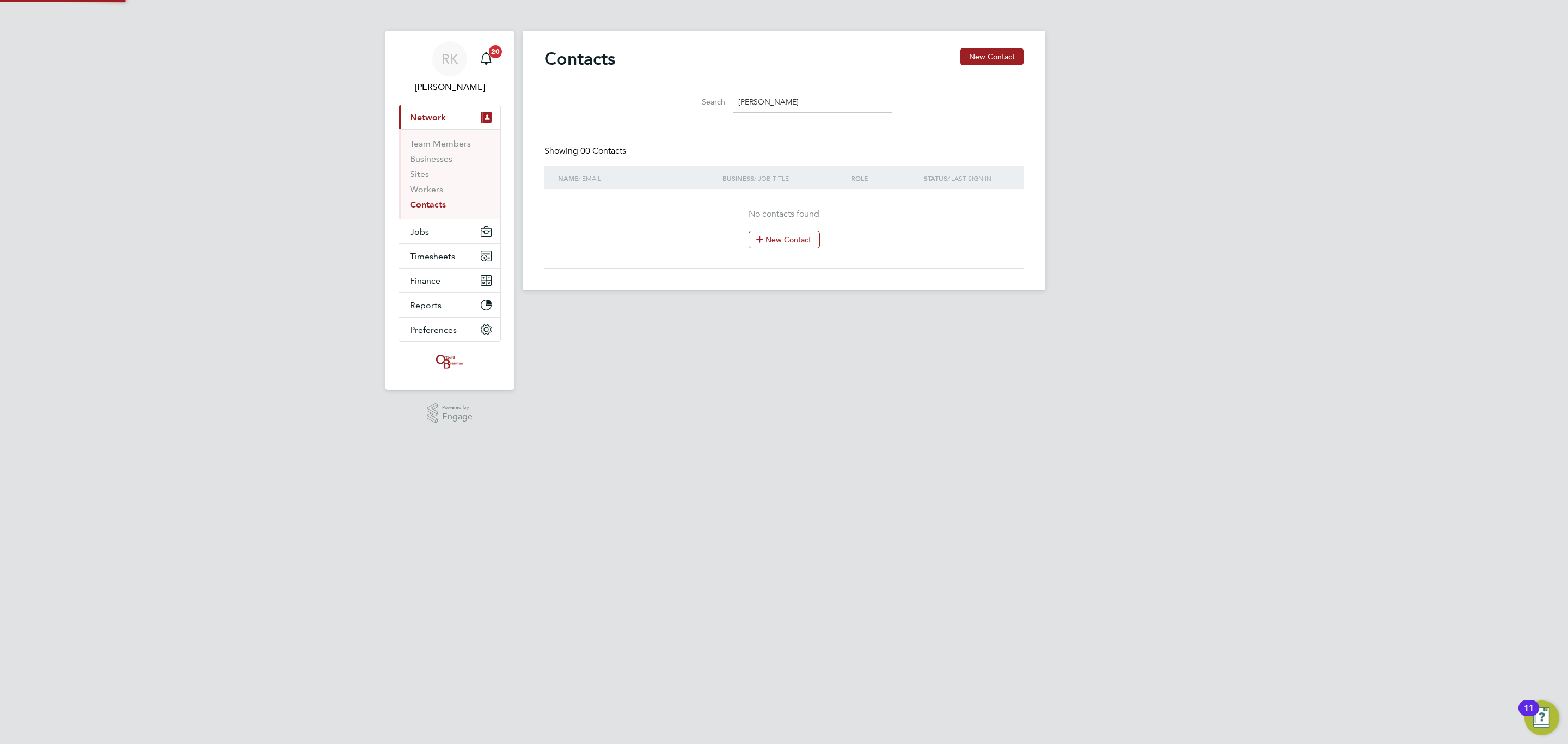
type input "[PERSON_NAME]"
drag, startPoint x: 885, startPoint y: 518, endPoint x: 936, endPoint y: 246, distance: 276.7
click at [892, 308] on html "[PERSON_NAME] [PERSON_NAME] Notifications 20 Applications: Current page: Networ…" at bounding box center [784, 154] width 1568 height 308
click at [433, 200] on link "Contacts" at bounding box center [428, 204] width 36 height 10
drag, startPoint x: 813, startPoint y: 93, endPoint x: 646, endPoint y: 93, distance: 167.0
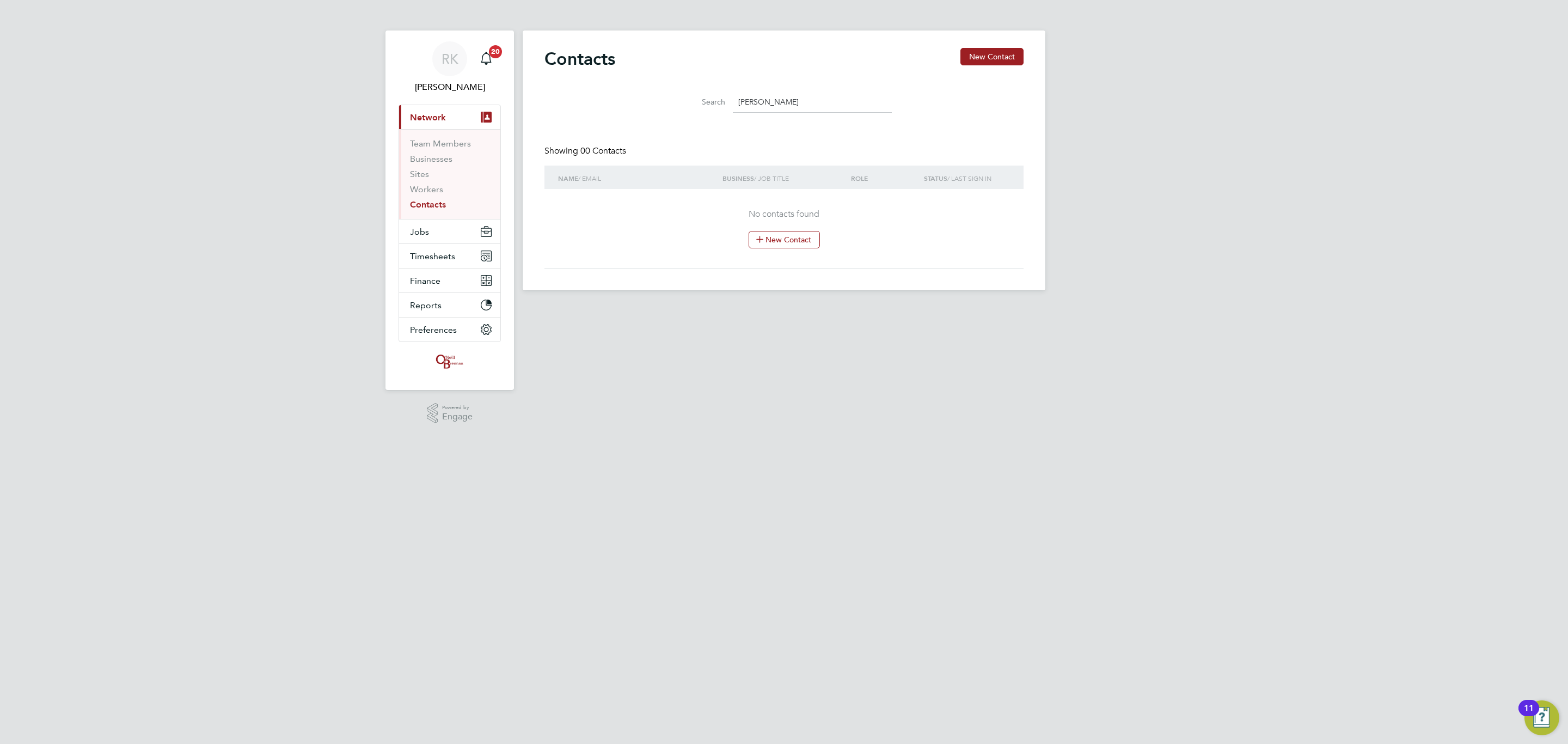
click at [646, 93] on div "Search [PERSON_NAME]" at bounding box center [784, 100] width 479 height 38
click at [435, 147] on link "Team Members" at bounding box center [441, 143] width 61 height 10
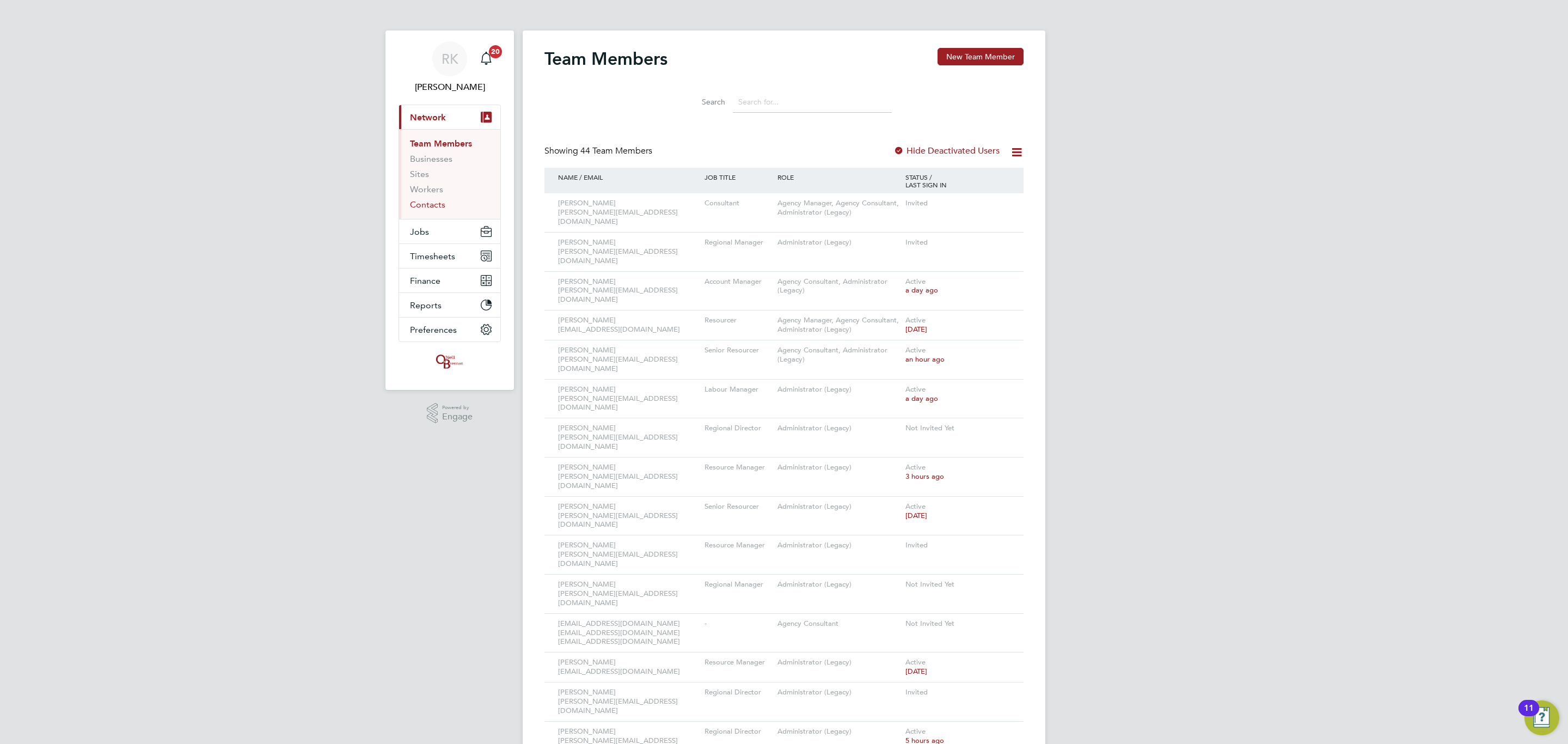
click at [423, 201] on link "Contacts" at bounding box center [427, 204] width 35 height 10
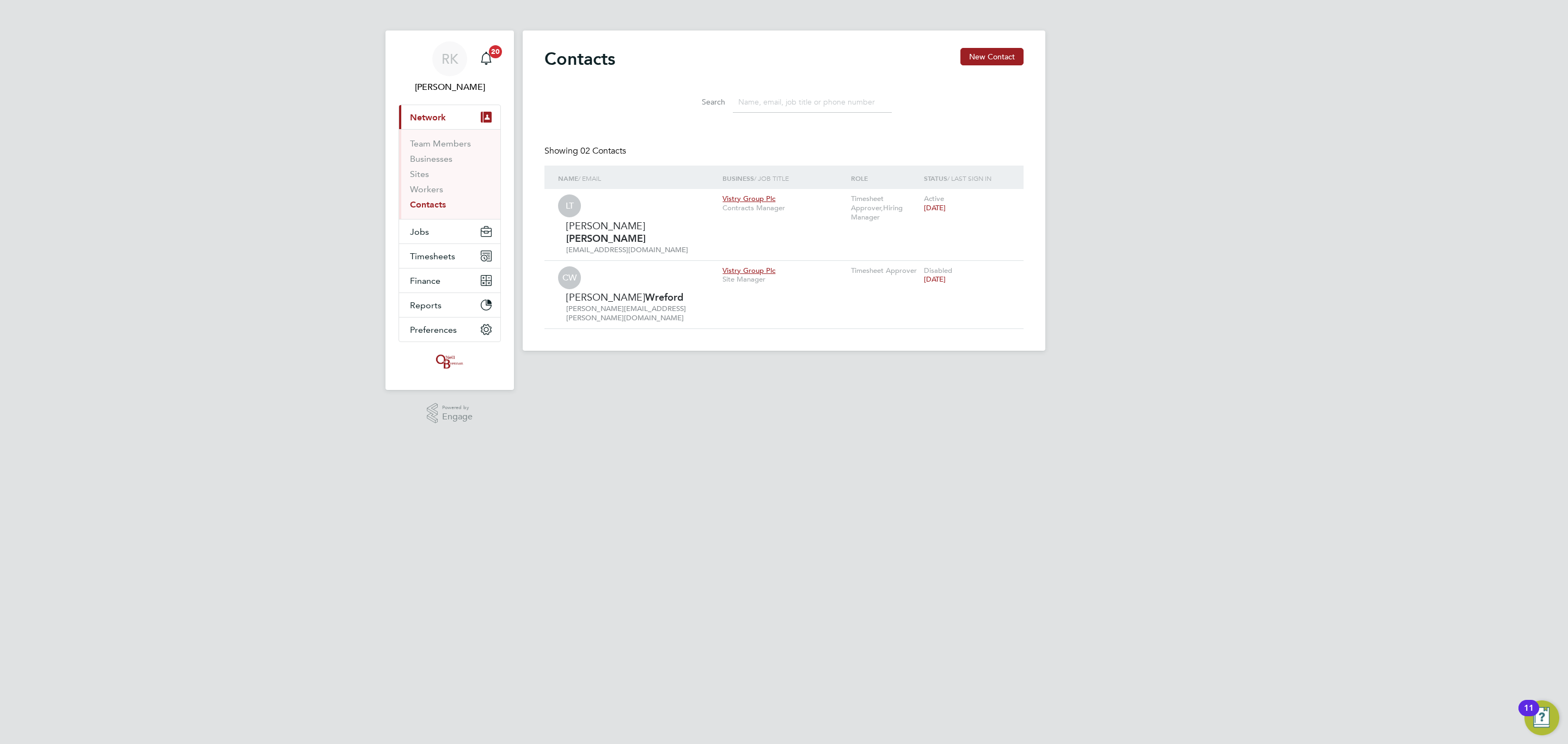
click at [757, 105] on input at bounding box center [812, 102] width 159 height 21
click at [965, 57] on button "New Contact" at bounding box center [991, 57] width 64 height 17
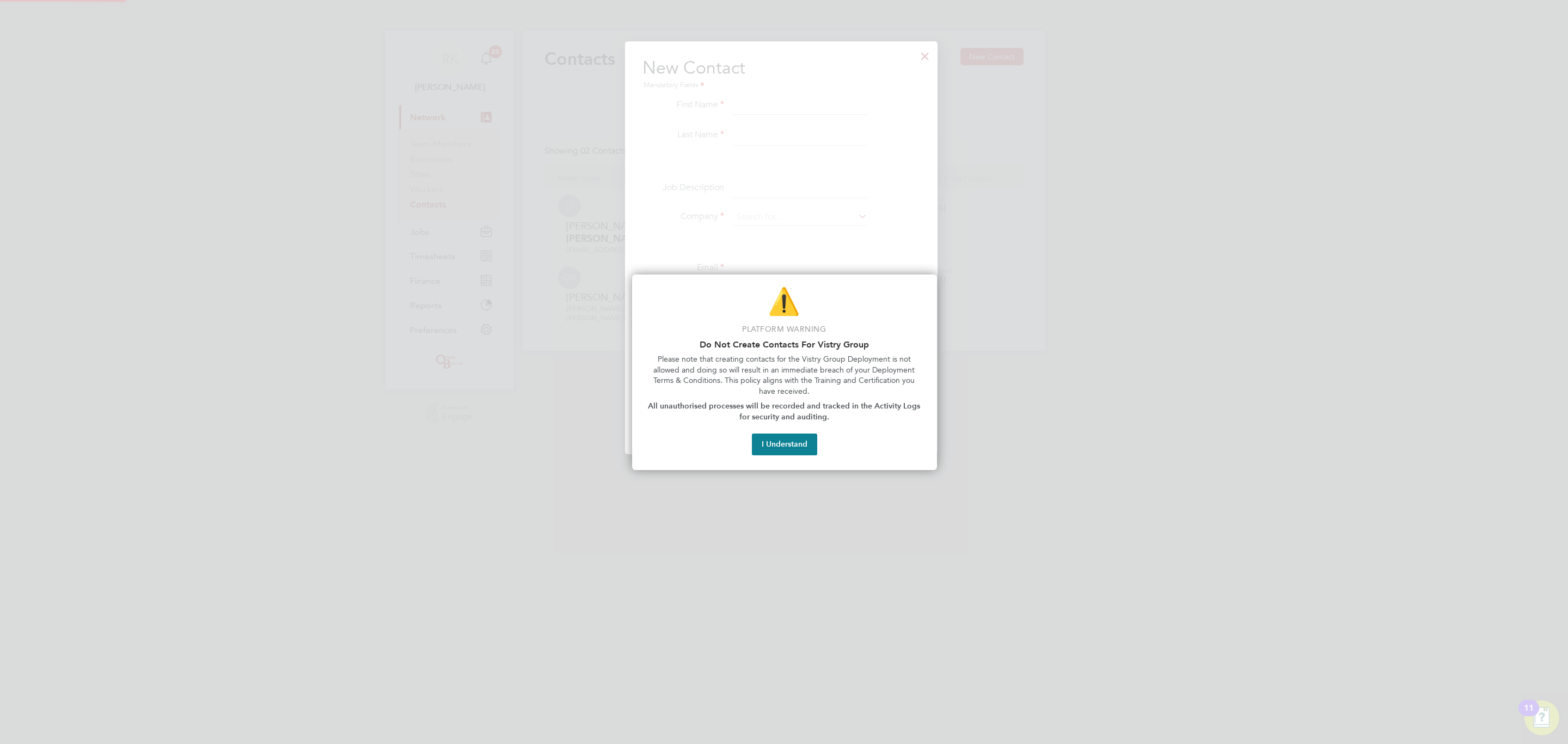
scroll to position [416, 318]
click at [786, 443] on button "I Understand" at bounding box center [784, 444] width 65 height 22
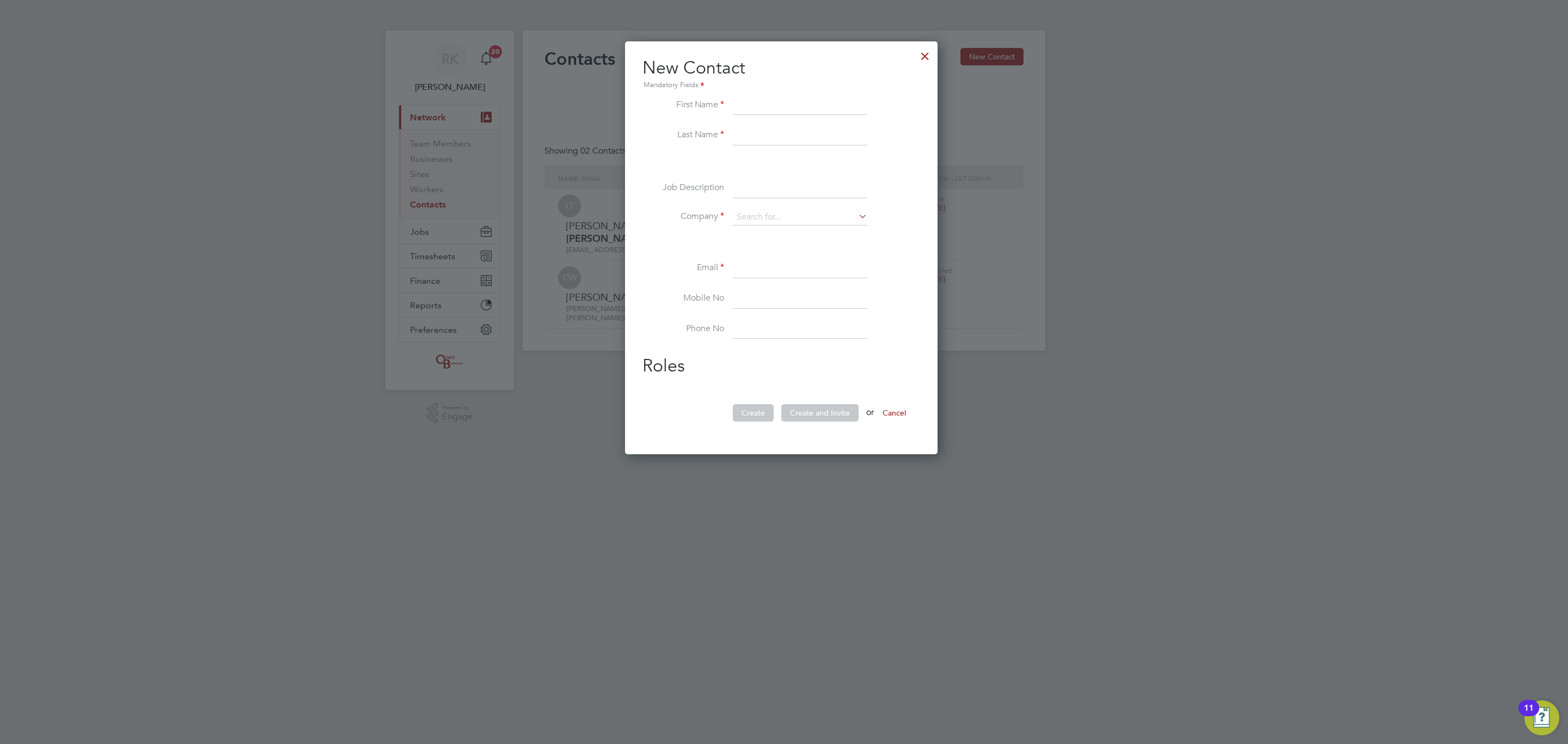
click at [756, 95] on div "New Contact Mandatory Fields First Name Last Name Job Description Company Email…" at bounding box center [781, 244] width 278 height 376
click at [756, 101] on input at bounding box center [799, 105] width 134 height 20
click at [923, 58] on div at bounding box center [925, 53] width 20 height 20
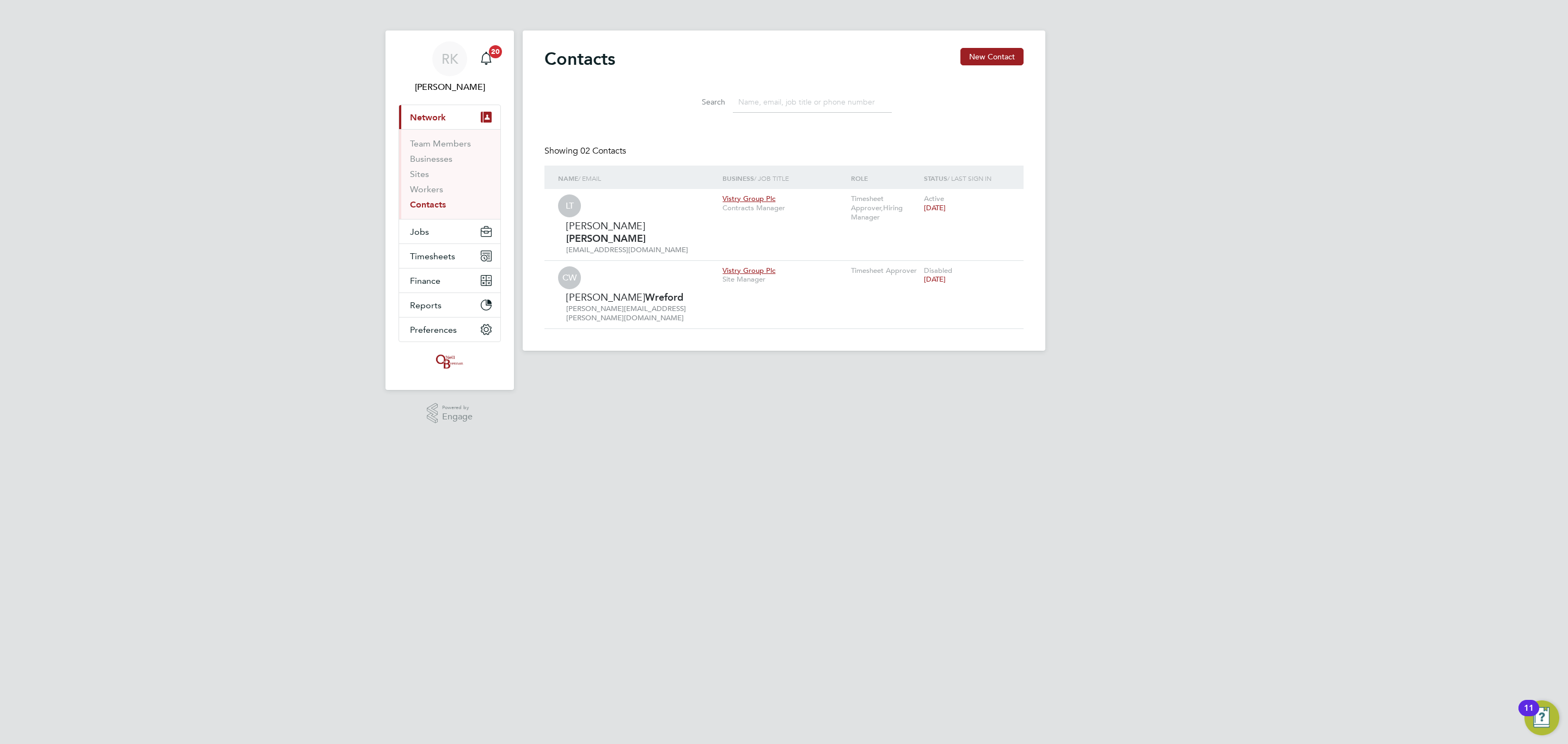
click at [1126, 106] on div "[PERSON_NAME] [PERSON_NAME] Notifications 20 Applications: Current page: Networ…" at bounding box center [784, 184] width 1568 height 368
click at [1059, 368] on html "[PERSON_NAME] [PERSON_NAME] Notifications 20 Applications: Current page: Networ…" at bounding box center [784, 184] width 1568 height 368
click at [453, 257] on span "Timesheets" at bounding box center [433, 256] width 45 height 10
click at [438, 197] on link "Timesheets" at bounding box center [433, 192] width 45 height 10
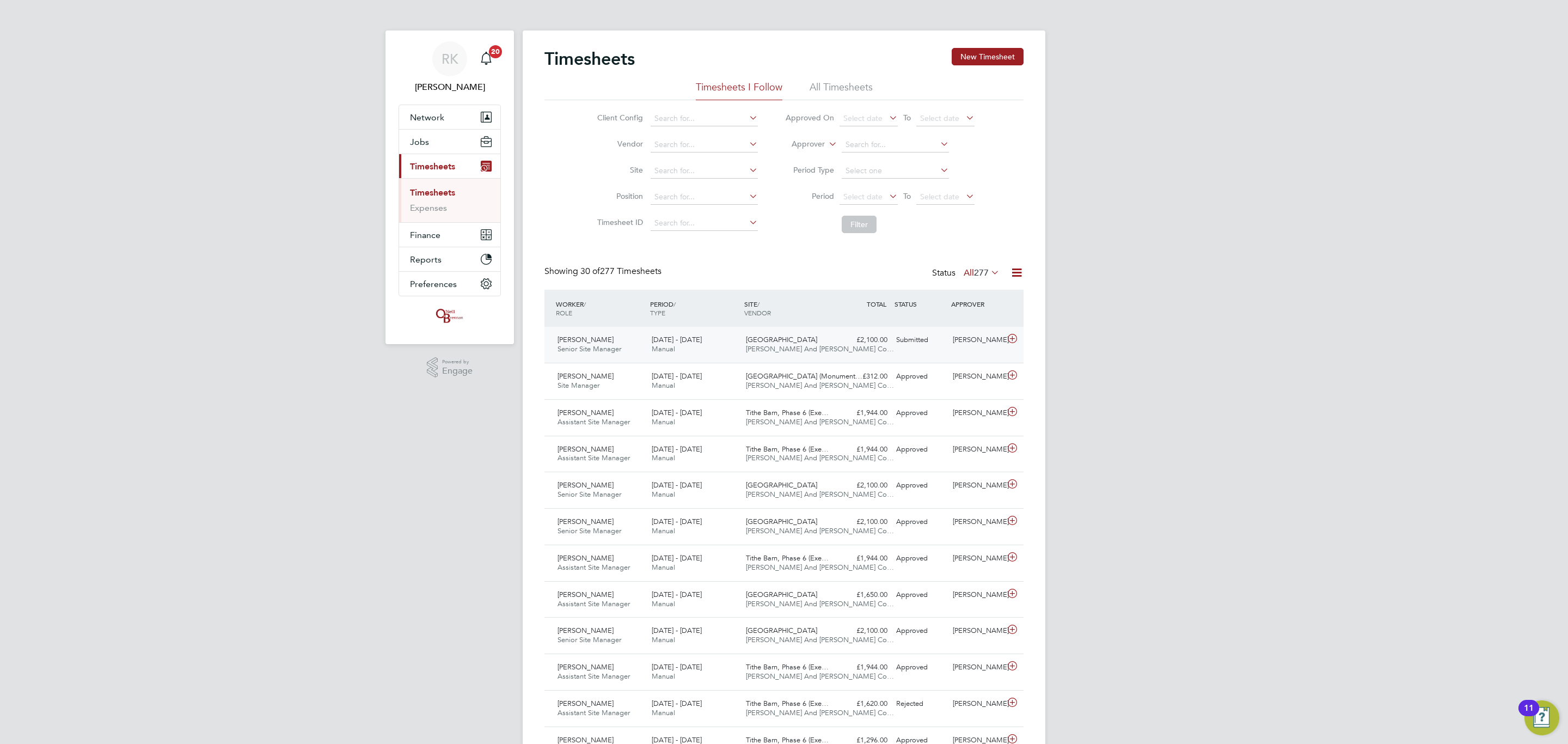
click at [647, 345] on div "[DATE] - [DATE] Manual" at bounding box center [694, 345] width 94 height 27
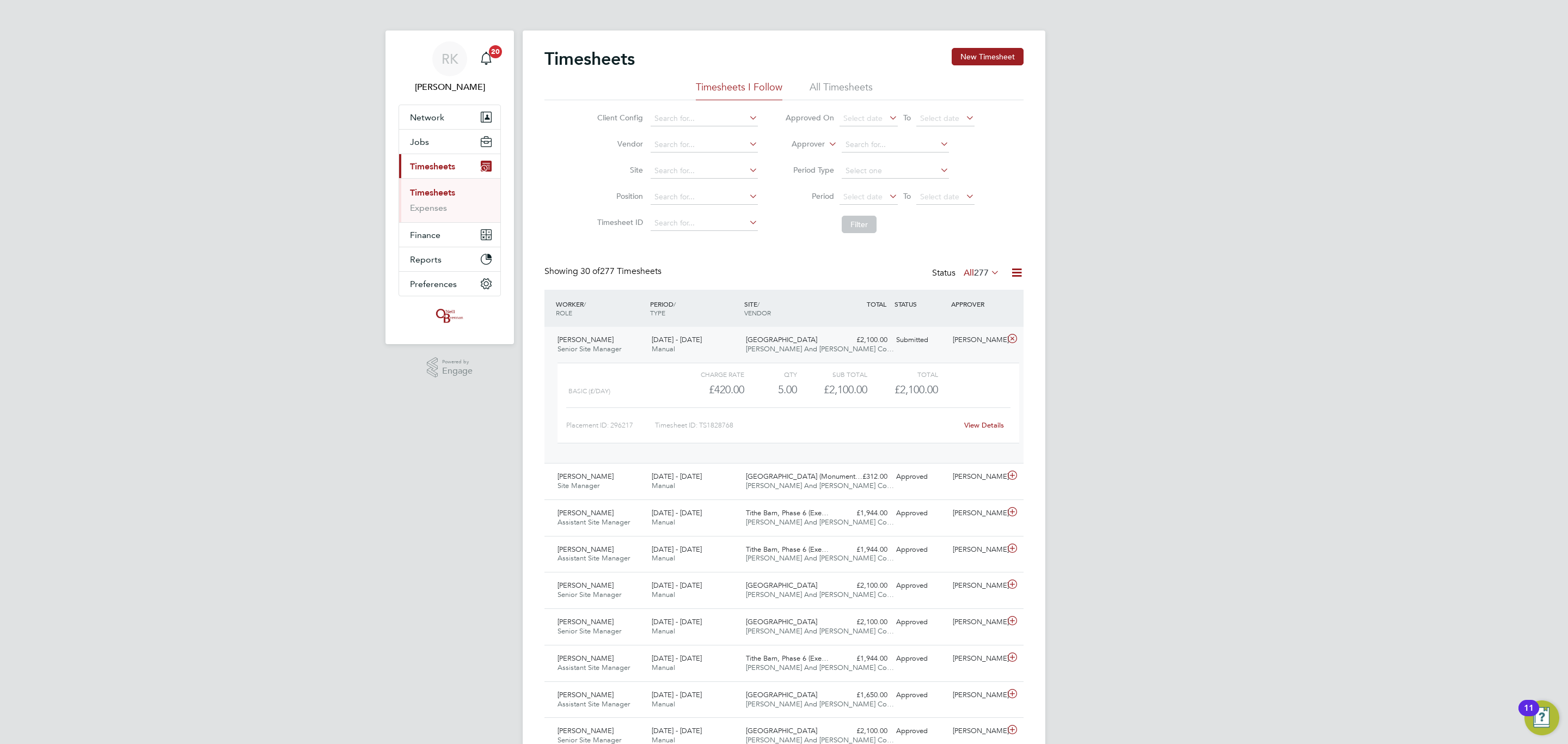
click at [970, 421] on div "View Details" at bounding box center [984, 425] width 53 height 17
click at [966, 426] on link "View Details" at bounding box center [984, 425] width 40 height 9
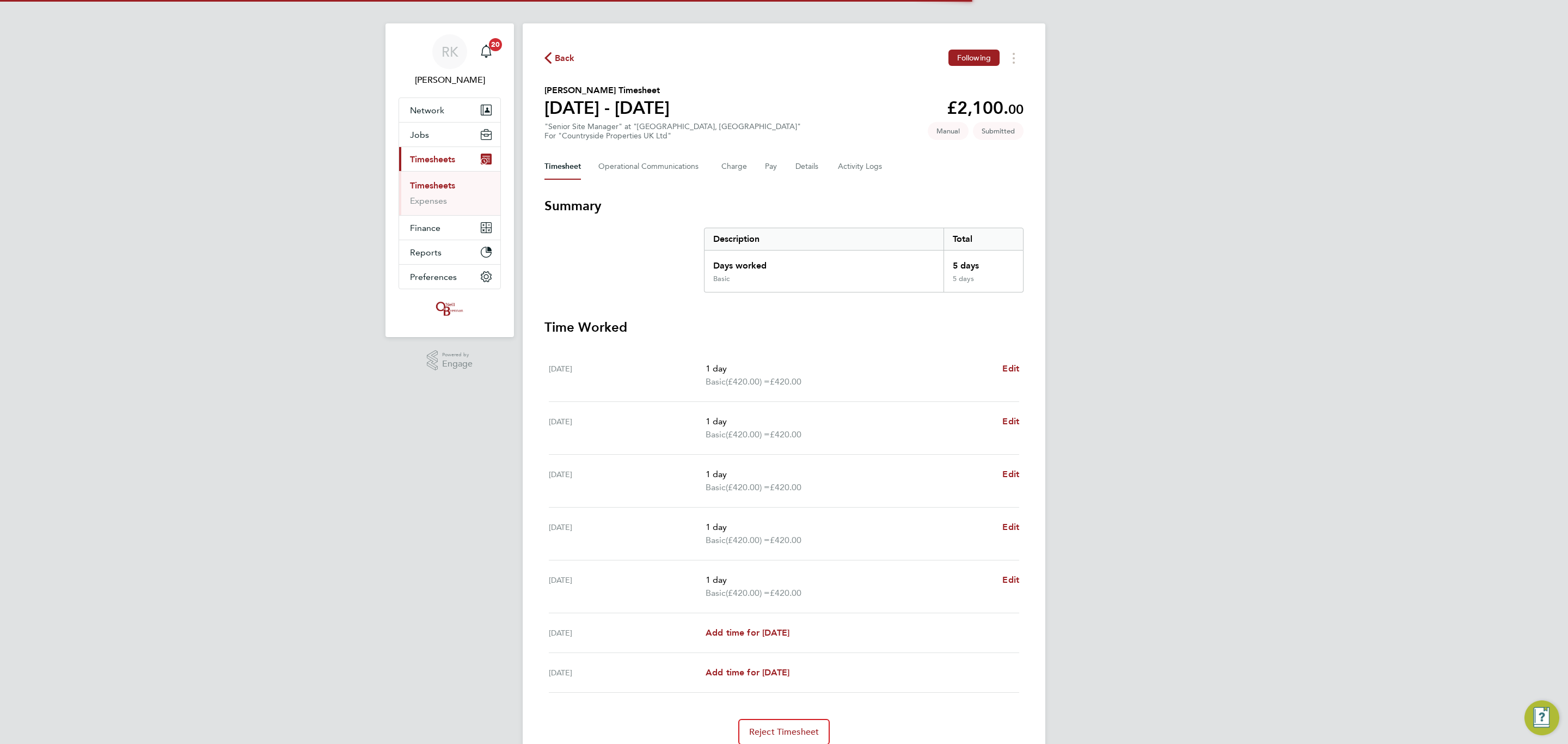
scroll to position [53, 0]
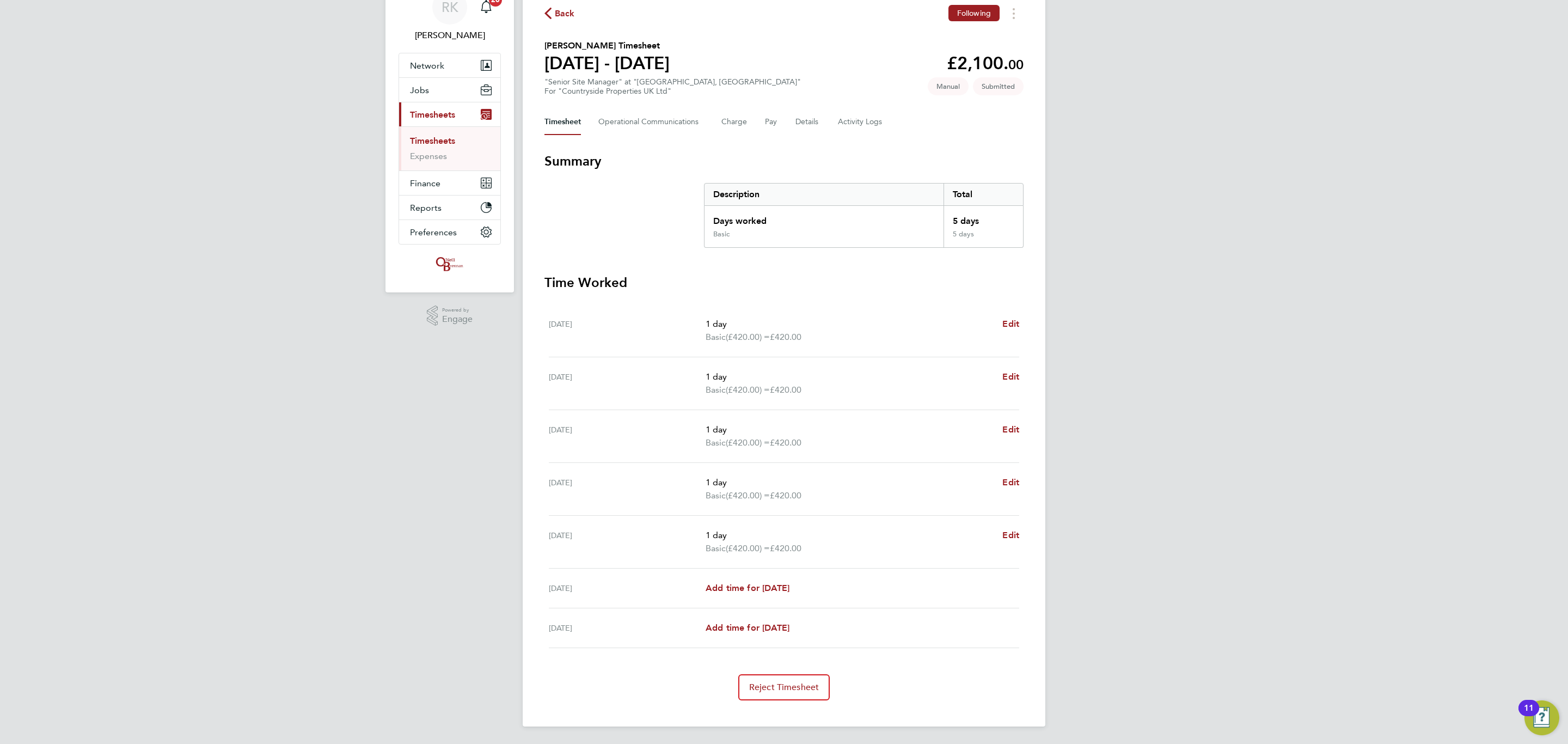
drag, startPoint x: 140, startPoint y: 290, endPoint x: 369, endPoint y: 2, distance: 367.9
click at [144, 286] on div "RK Reece Kershaw Notifications 20 Applications: Network Team Members Businesses…" at bounding box center [784, 346] width 1568 height 796
